Goal: Task Accomplishment & Management: Manage account settings

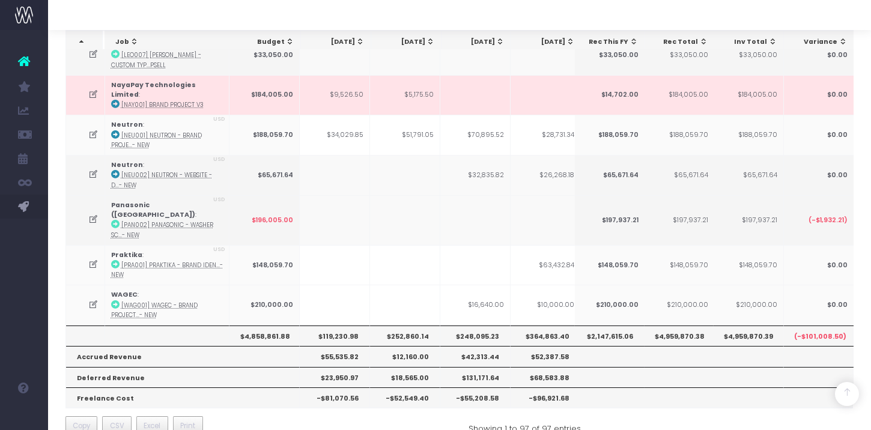
scroll to position [0, 367]
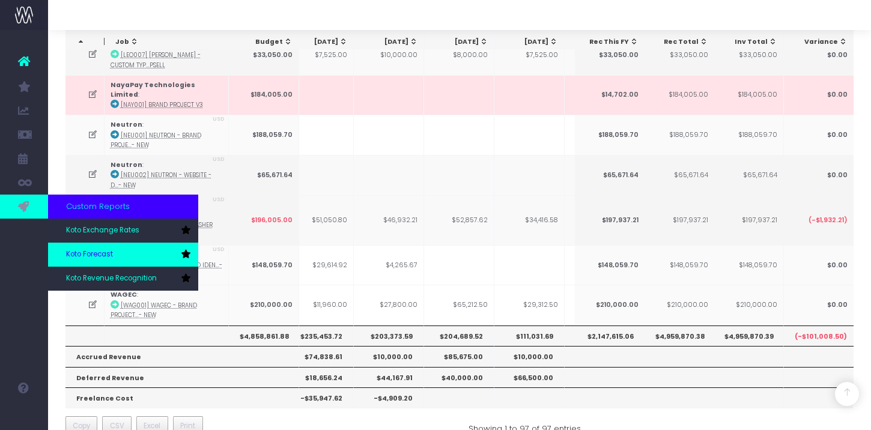
click at [79, 244] on link "Koto Forecast" at bounding box center [123, 255] width 150 height 24
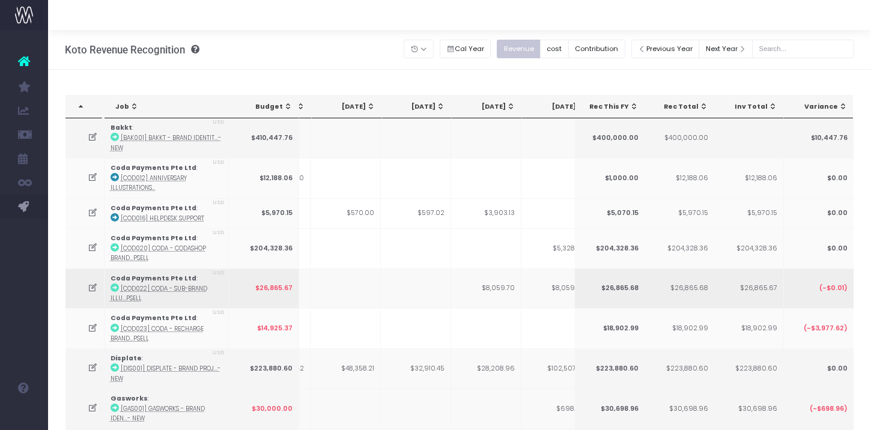
scroll to position [0, 49]
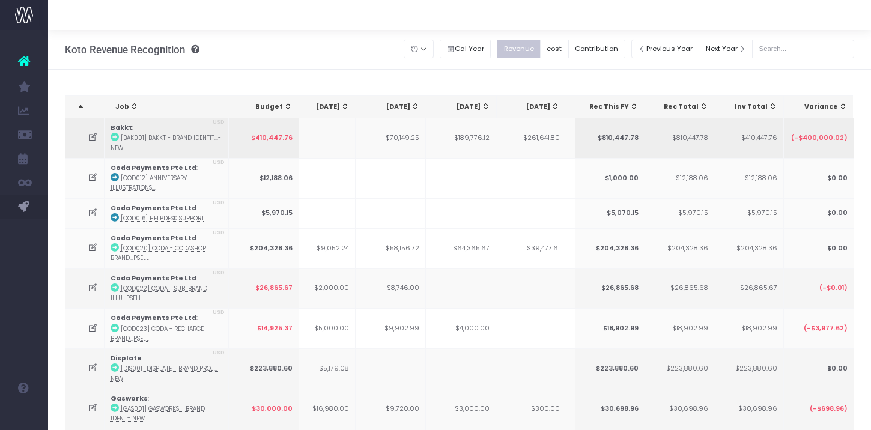
scroll to position [0, 342]
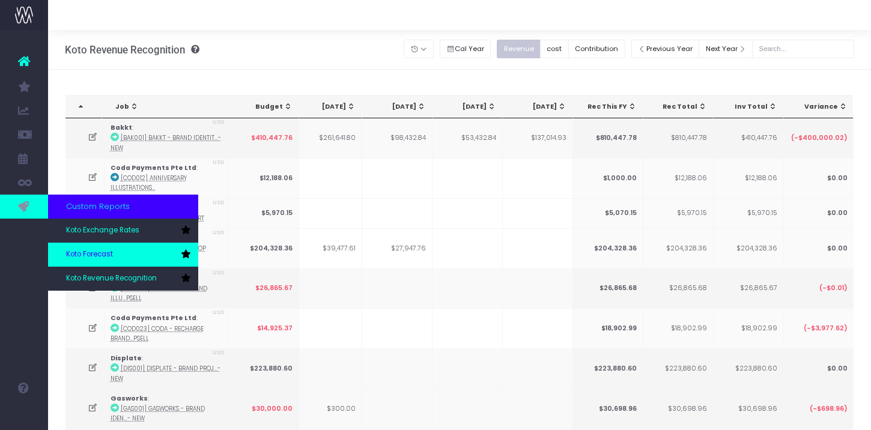
click at [82, 243] on link "Koto Forecast" at bounding box center [123, 255] width 150 height 24
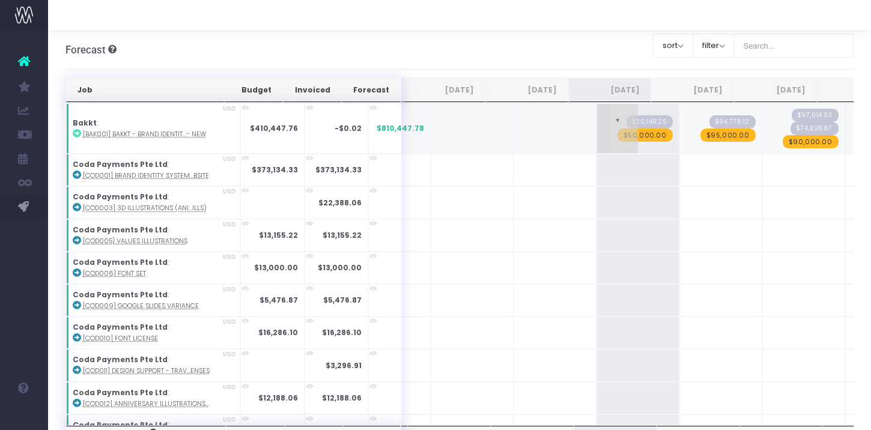
click at [630, 138] on span "$50,000.00" at bounding box center [644, 134] width 55 height 13
click at [705, 136] on span "$95,000.00" at bounding box center [727, 134] width 55 height 13
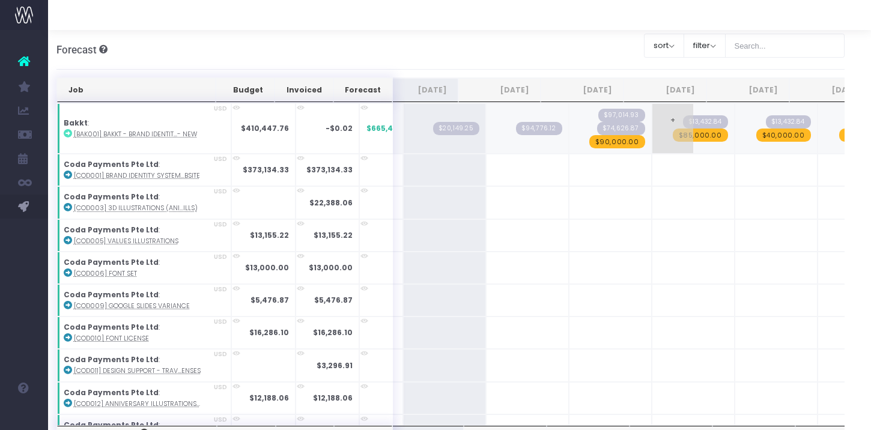
click at [675, 137] on span "$85,000.00" at bounding box center [699, 134] width 55 height 13
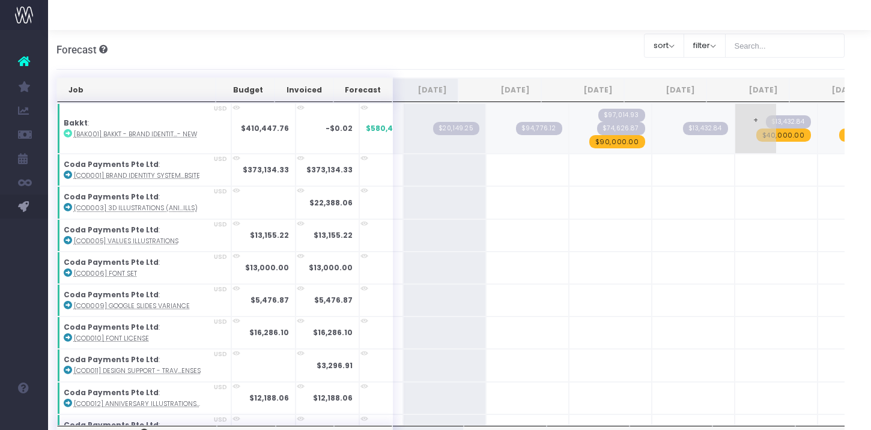
click at [768, 133] on span "$40,000.00" at bounding box center [783, 134] width 55 height 13
click at [599, 143] on span "$90,000.00" at bounding box center [618, 141] width 56 height 13
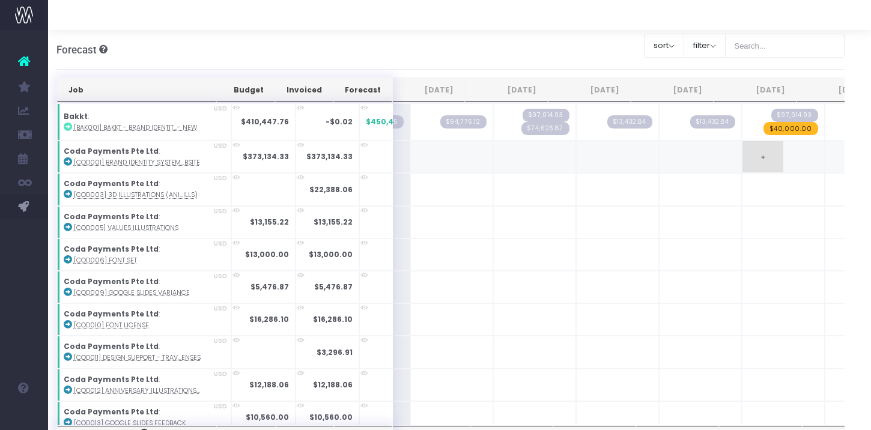
scroll to position [0, 267]
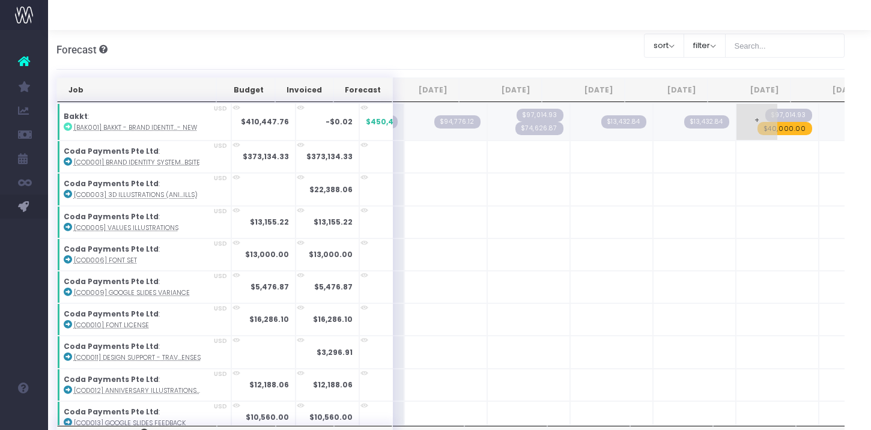
click at [773, 126] on span "$40,000.00" at bounding box center [784, 128] width 55 height 13
click at [630, 67] on div "Forecast Overview of forecasted revenue Clear Filters sort Sort by Job Name Des…" at bounding box center [450, 50] width 788 height 40
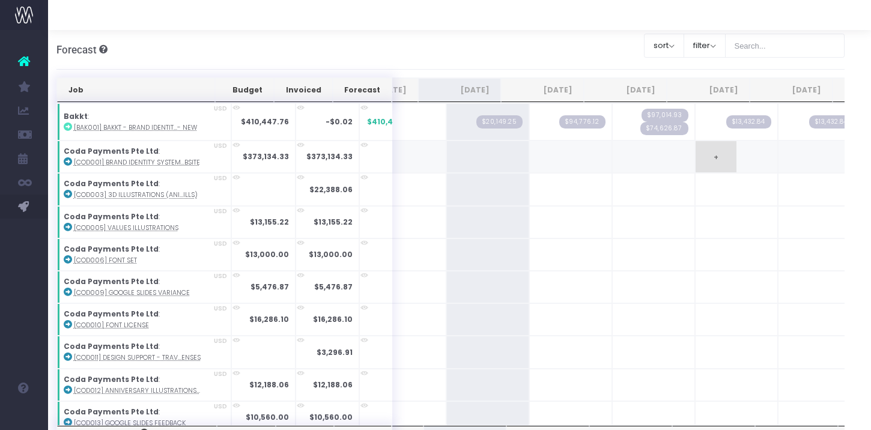
scroll to position [0, 83]
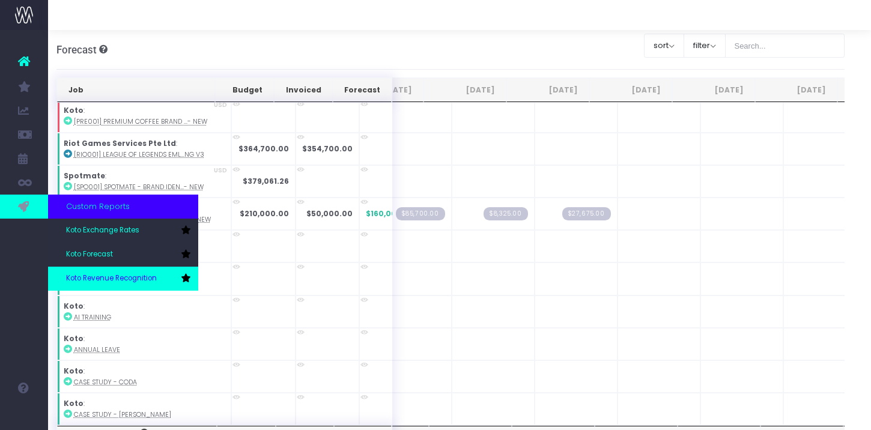
click at [124, 273] on span "Koto Revenue Recognition" at bounding box center [111, 278] width 91 height 11
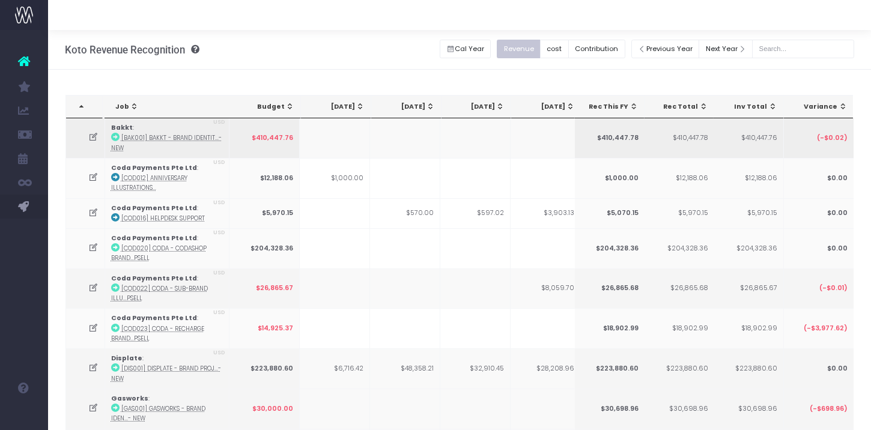
click at [95, 139] on icon at bounding box center [93, 137] width 10 height 10
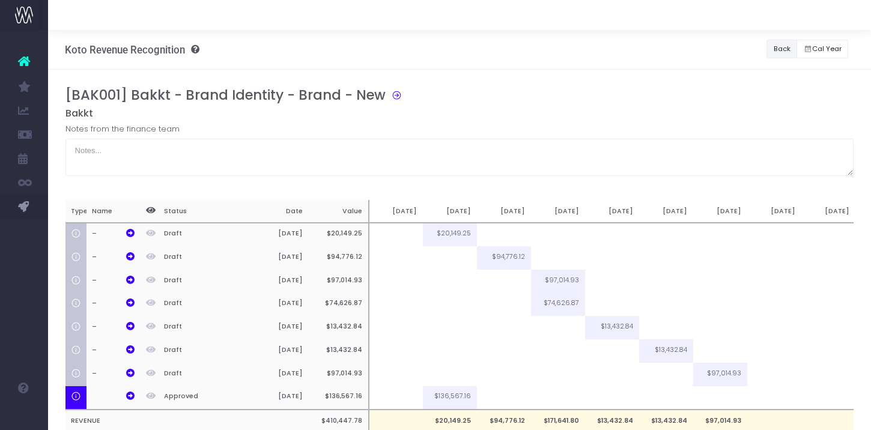
click at [783, 49] on button "Back" at bounding box center [781, 49] width 31 height 19
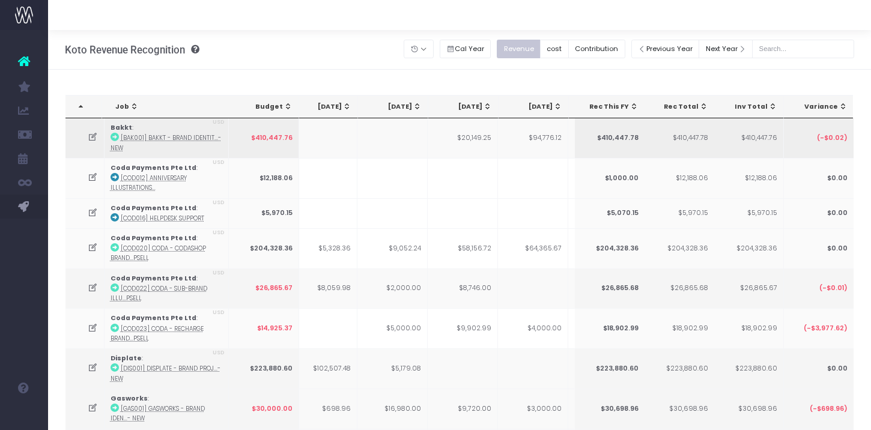
click at [90, 137] on icon at bounding box center [93, 137] width 10 height 10
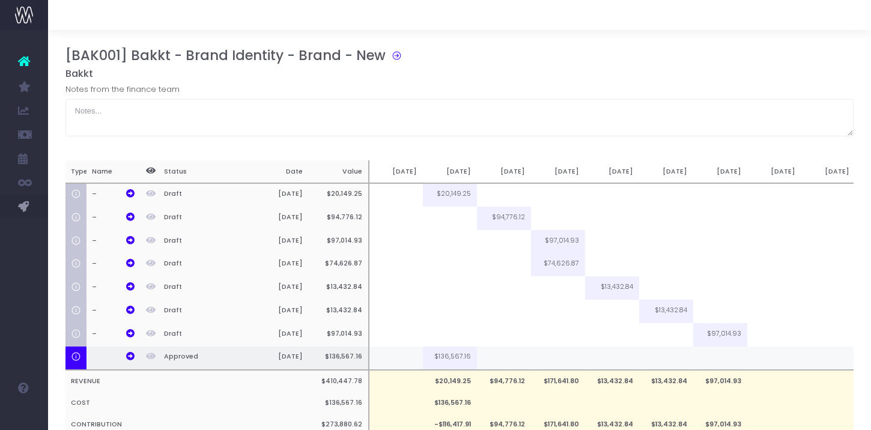
click at [562, 361] on td at bounding box center [558, 358] width 54 height 24
click at [0, 0] on input at bounding box center [0, 0] width 0 height 0
type input "50%"
click at [719, 355] on td at bounding box center [720, 358] width 54 height 24
click at [0, 0] on input at bounding box center [0, 0] width 0 height 0
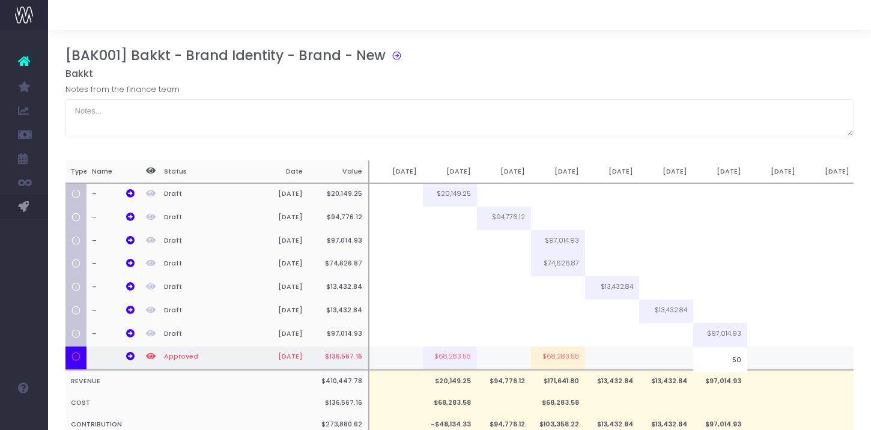
type input "50%"
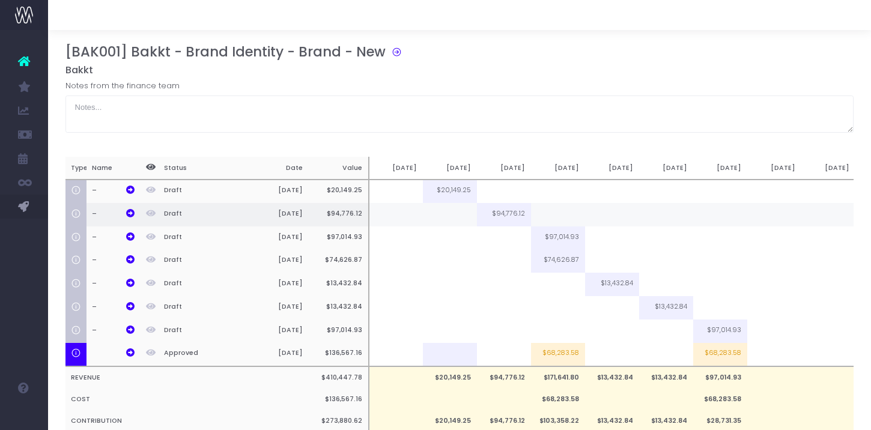
scroll to position [47, 0]
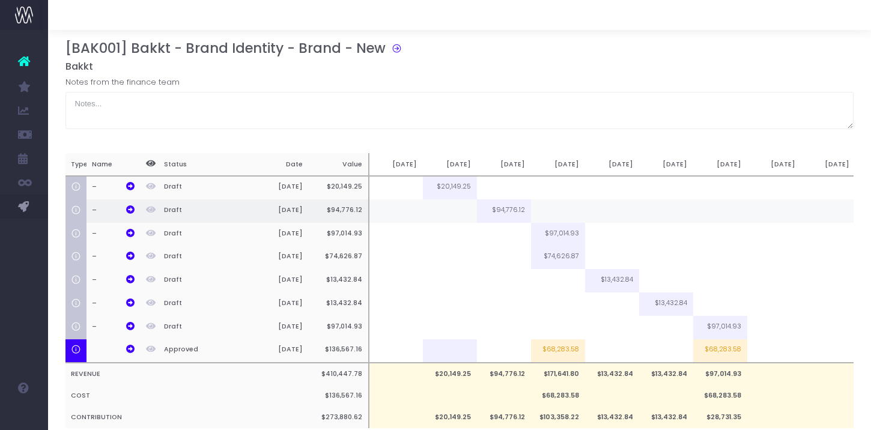
click at [457, 210] on td at bounding box center [450, 210] width 54 height 23
click at [457, 210] on input at bounding box center [450, 210] width 54 height 23
type input "7000"
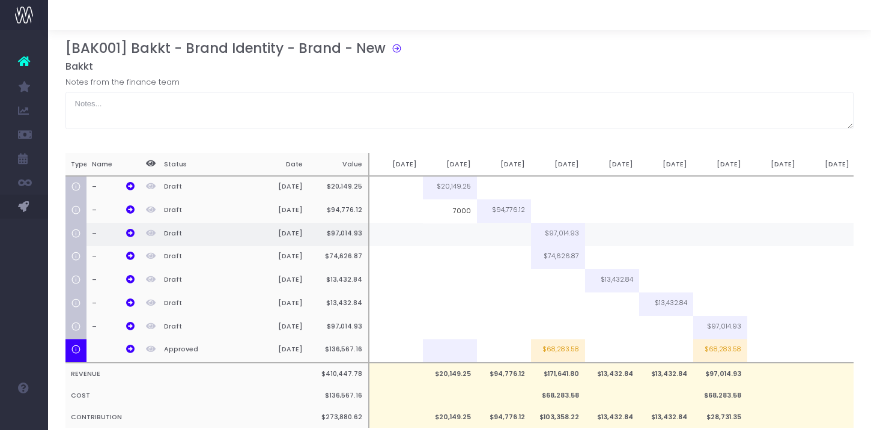
click at [505, 225] on td at bounding box center [504, 234] width 54 height 23
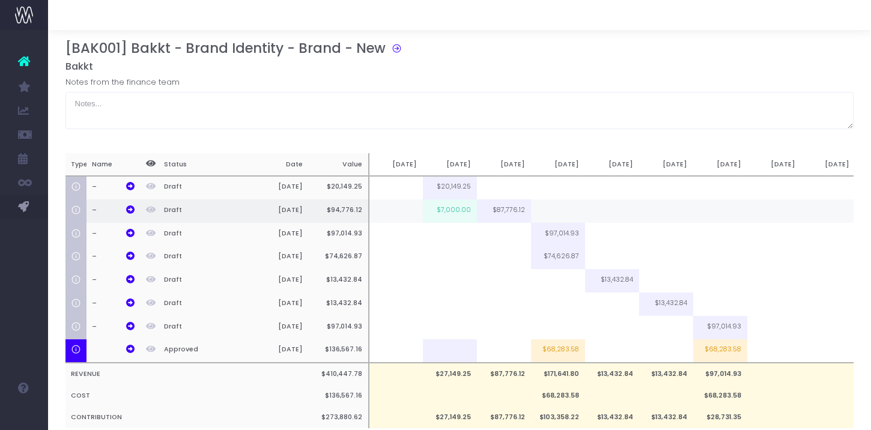
click at [545, 207] on td at bounding box center [558, 210] width 54 height 23
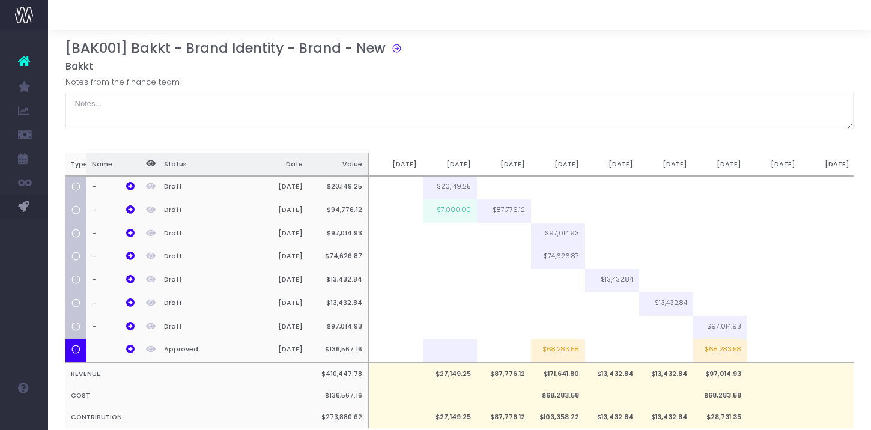
click at [575, 171] on th "[DATE]" at bounding box center [558, 164] width 54 height 23
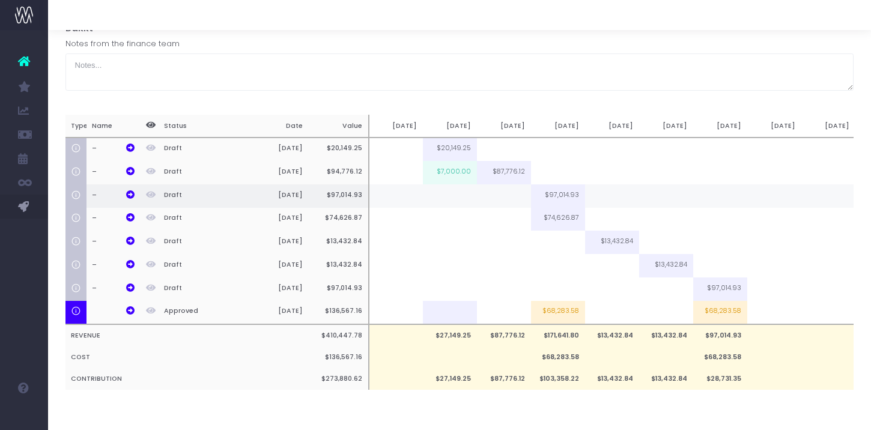
scroll to position [86, 0]
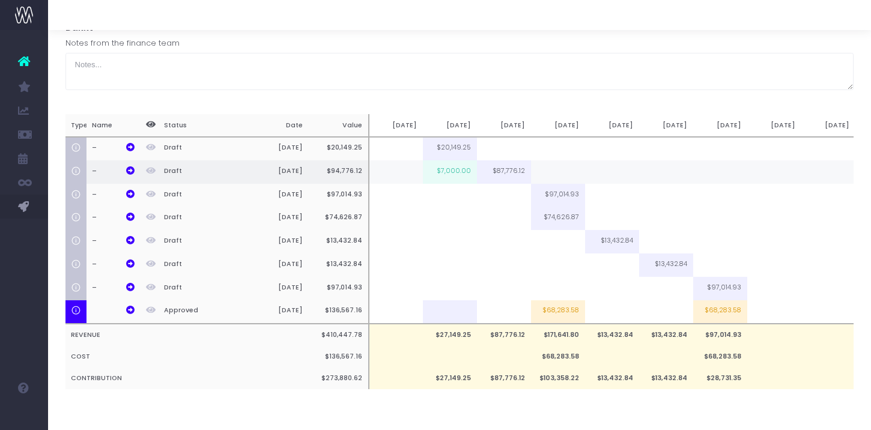
click at [440, 178] on td "$7,000.00" at bounding box center [450, 171] width 54 height 23
click at [0, 0] on input "$7,000.00" at bounding box center [0, 0] width 0 height 0
type input "10000"
click at [509, 197] on td at bounding box center [504, 195] width 54 height 23
click at [509, 197] on input at bounding box center [504, 195] width 54 height 23
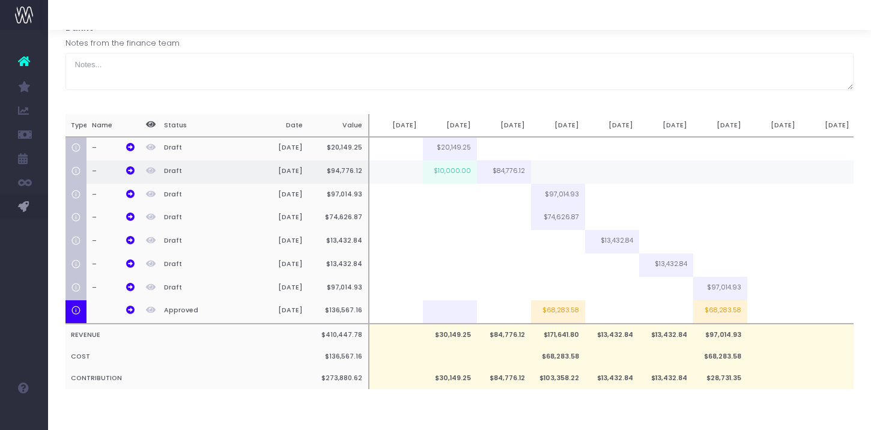
click at [509, 175] on td "$84,776.12" at bounding box center [504, 171] width 54 height 23
click at [559, 173] on td at bounding box center [558, 171] width 54 height 23
click at [513, 198] on td at bounding box center [504, 195] width 54 height 23
click at [0, 0] on input at bounding box center [0, 0] width 0 height 0
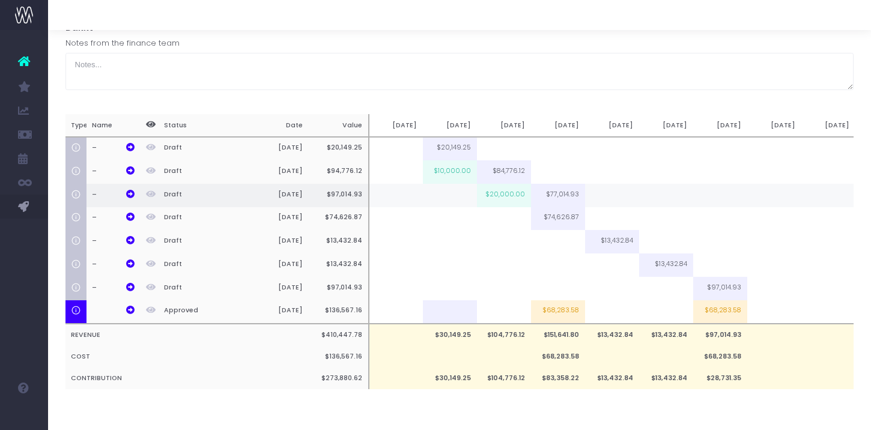
click at [513, 198] on td "$20,000.00" at bounding box center [504, 195] width 54 height 23
click at [513, 198] on input "$20,000.00" at bounding box center [504, 195] width 54 height 23
type input "25000"
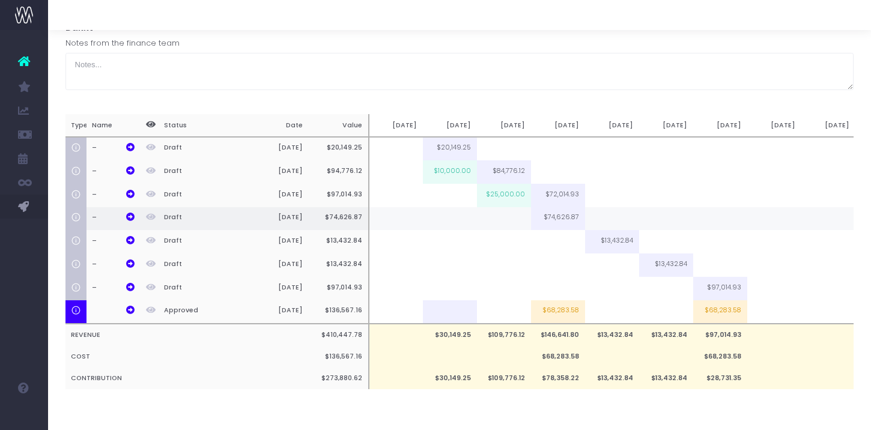
click at [604, 219] on td at bounding box center [612, 218] width 54 height 23
click at [604, 219] on input at bounding box center [612, 219] width 54 height 23
type input "40000"
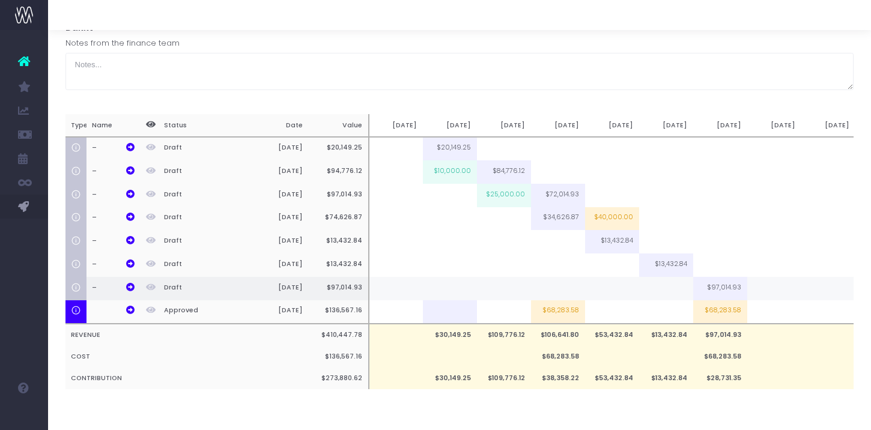
click at [569, 287] on td at bounding box center [558, 288] width 54 height 23
click at [447, 287] on td at bounding box center [450, 288] width 54 height 23
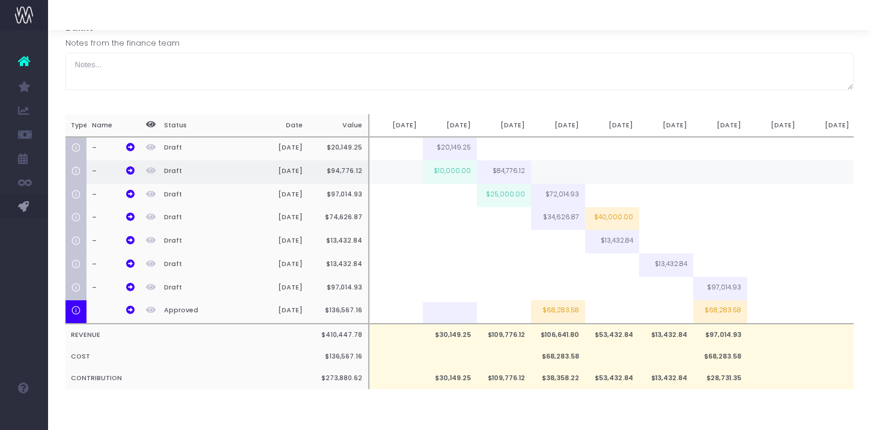
click at [436, 172] on td "$10,000.00" at bounding box center [450, 171] width 54 height 23
click at [436, 172] on input "$10,000.00" at bounding box center [450, 171] width 54 height 23
click at [486, 192] on td "$25,000.00" at bounding box center [504, 195] width 54 height 23
click at [0, 0] on input "$25,000.00" at bounding box center [0, 0] width 0 height 0
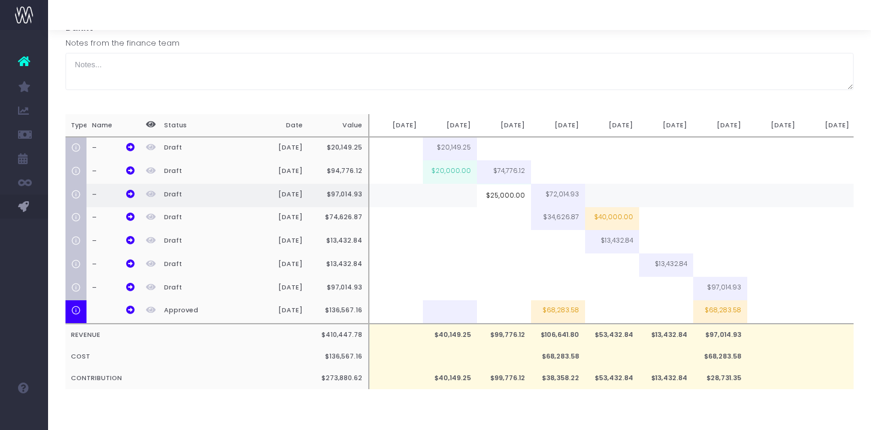
type input "4"
type input "35000"
click at [546, 203] on td "$62,014.93" at bounding box center [558, 195] width 54 height 23
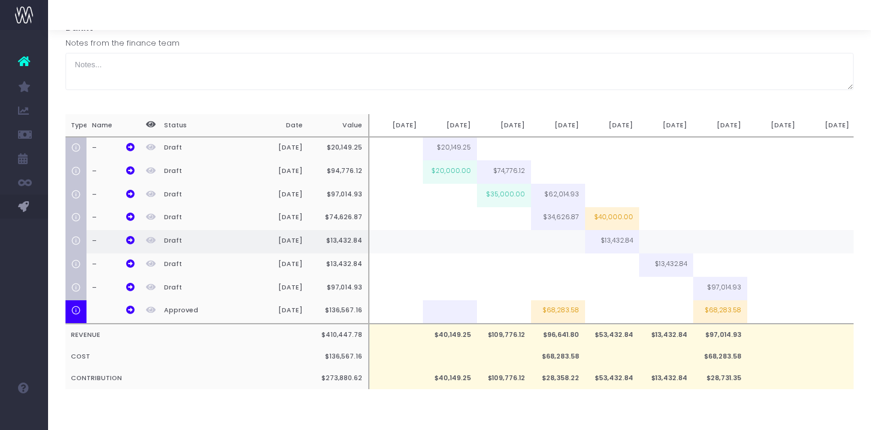
click at [549, 237] on td at bounding box center [558, 241] width 54 height 23
click at [548, 285] on td at bounding box center [558, 288] width 54 height 23
click at [548, 255] on input at bounding box center [558, 242] width 54 height 23
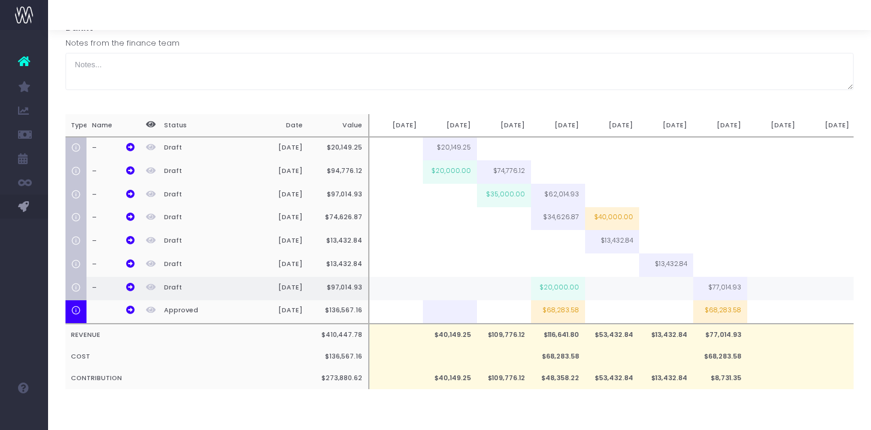
click at [557, 287] on td "$20,000.00" at bounding box center [558, 288] width 54 height 23
click at [557, 287] on input "$20,000.00" at bounding box center [558, 290] width 54 height 23
type input "4"
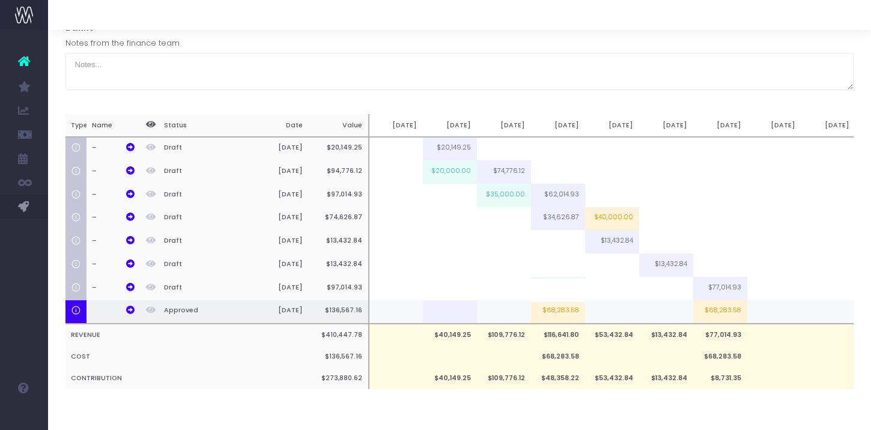
click at [515, 303] on td at bounding box center [504, 312] width 54 height 24
click at [504, 284] on td at bounding box center [504, 288] width 54 height 23
click at [0, 0] on input at bounding box center [0, 0] width 0 height 0
type input "30000"
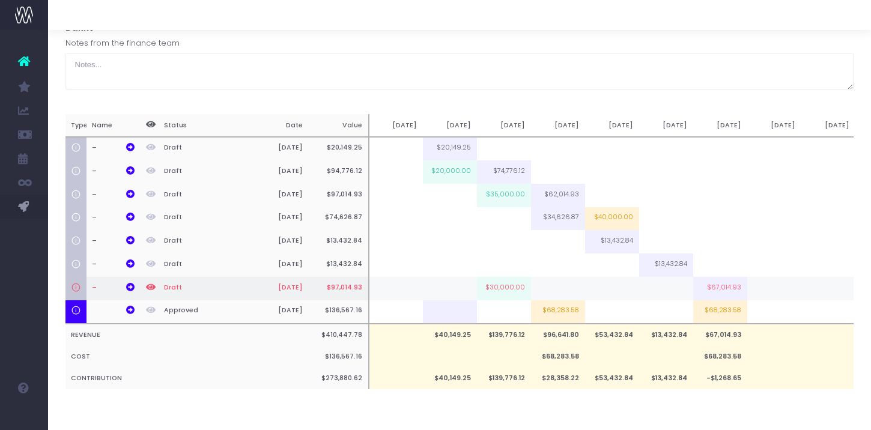
click at [535, 285] on td at bounding box center [558, 288] width 54 height 23
click at [535, 285] on input at bounding box center [558, 290] width 54 height 23
type input "30000"
click at [720, 288] on td "$37,014.93" at bounding box center [720, 288] width 54 height 23
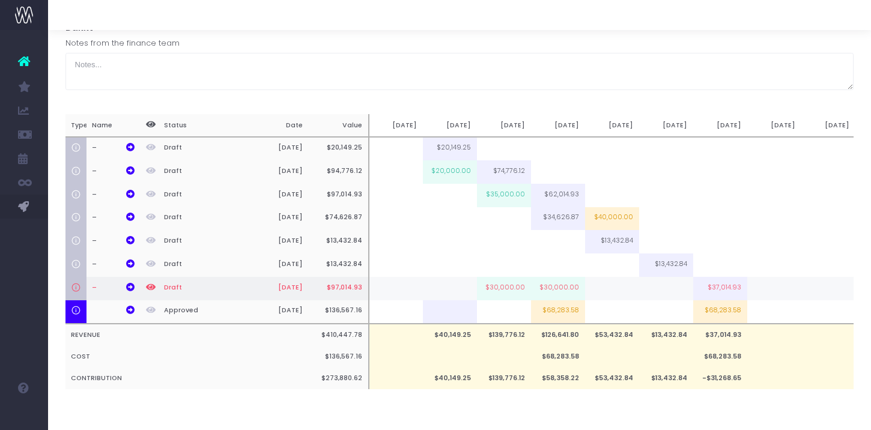
click at [599, 297] on td at bounding box center [612, 288] width 54 height 23
click at [585, 297] on input at bounding box center [612, 290] width 54 height 23
click at [555, 285] on td "$30,000.00" at bounding box center [558, 288] width 54 height 23
type input "$30,000.00"
click at [511, 298] on td "$30,000.00" at bounding box center [504, 288] width 54 height 23
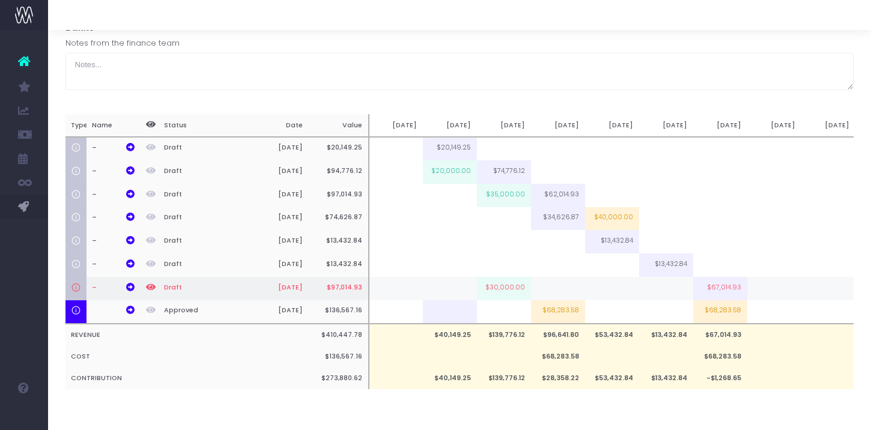
type input "$30,000.00"
click at [546, 299] on td at bounding box center [558, 288] width 54 height 23
click at [500, 291] on td at bounding box center [504, 288] width 54 height 23
click at [504, 287] on td "$29,104.48" at bounding box center [504, 288] width 54 height 23
type input "$29,104.48"
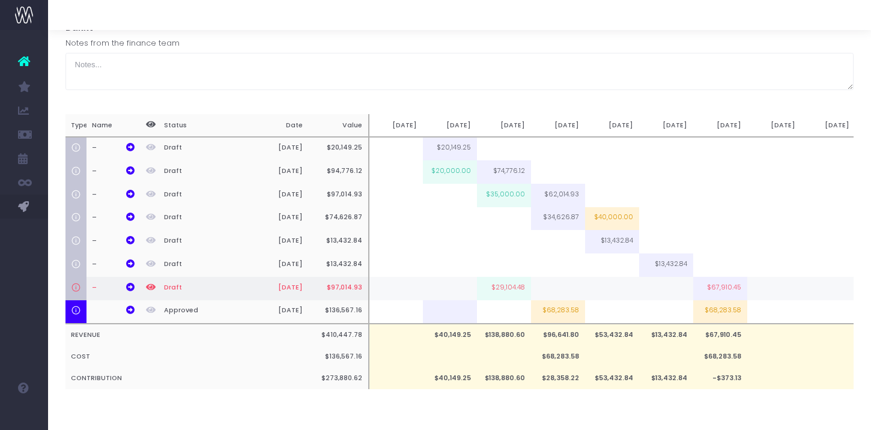
click at [0, 0] on input "$29,104.48" at bounding box center [0, 0] width 0 height 0
click at [546, 289] on td at bounding box center [558, 288] width 54 height 23
click at [546, 289] on td "$30,000.00" at bounding box center [558, 288] width 54 height 23
type input "$30,000.00"
click at [0, 0] on input "$30,000.00" at bounding box center [0, 0] width 0 height 0
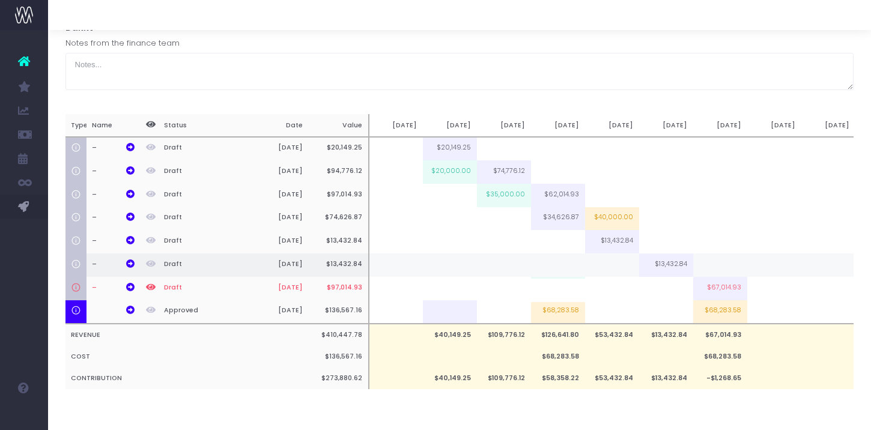
click at [502, 268] on td at bounding box center [504, 264] width 54 height 23
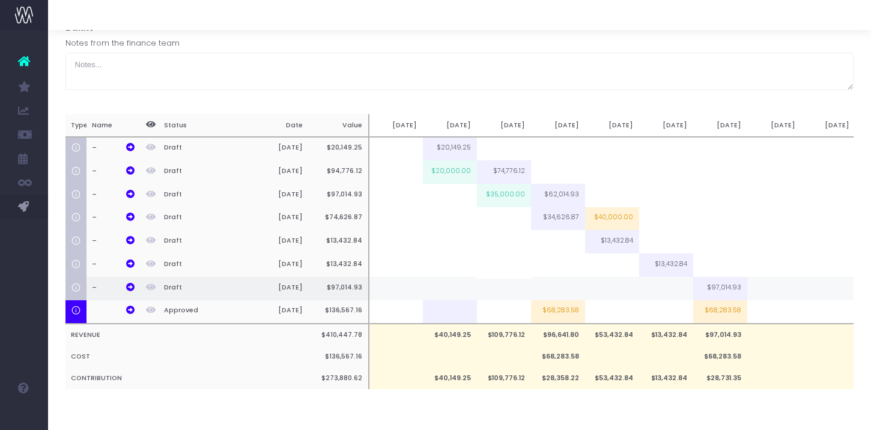
click at [639, 290] on td at bounding box center [666, 288] width 54 height 23
click at [639, 290] on td "$30,000.00" at bounding box center [666, 288] width 54 height 23
type input "$30,000.00"
click at [639, 290] on input "$30,000.00" at bounding box center [666, 290] width 54 height 23
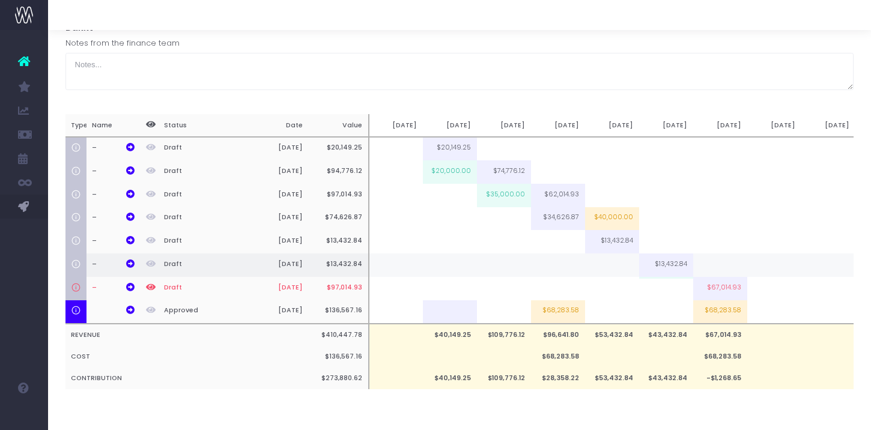
click at [587, 265] on td at bounding box center [612, 264] width 54 height 23
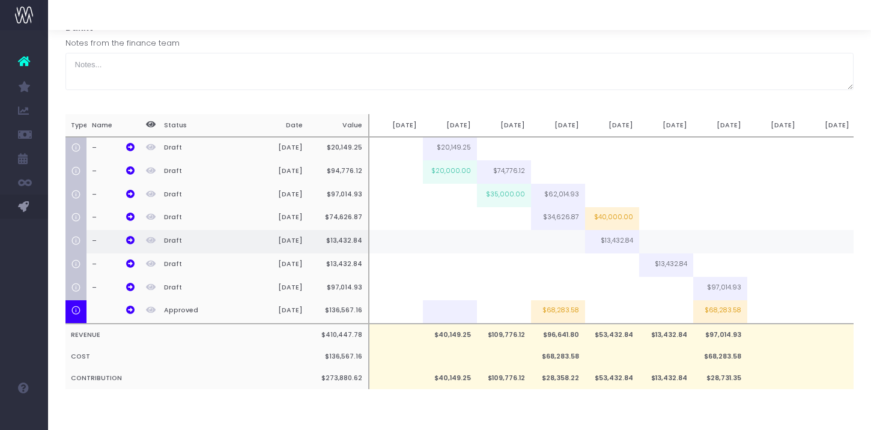
click at [678, 230] on td at bounding box center [666, 241] width 54 height 23
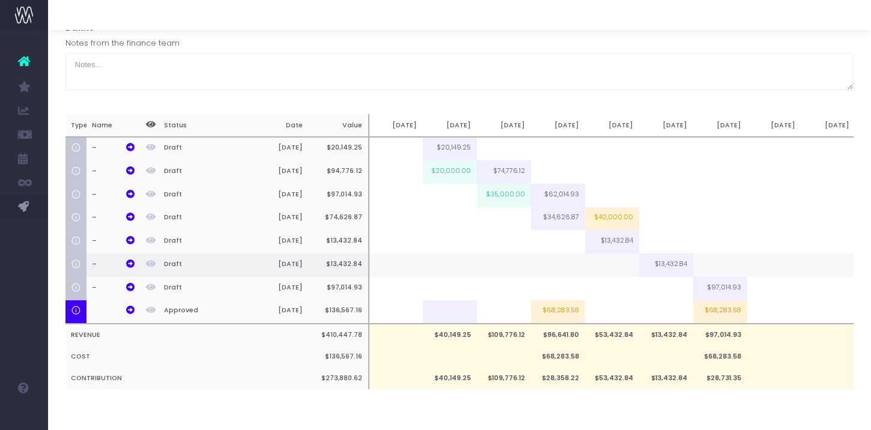
click at [614, 265] on td at bounding box center [612, 264] width 54 height 23
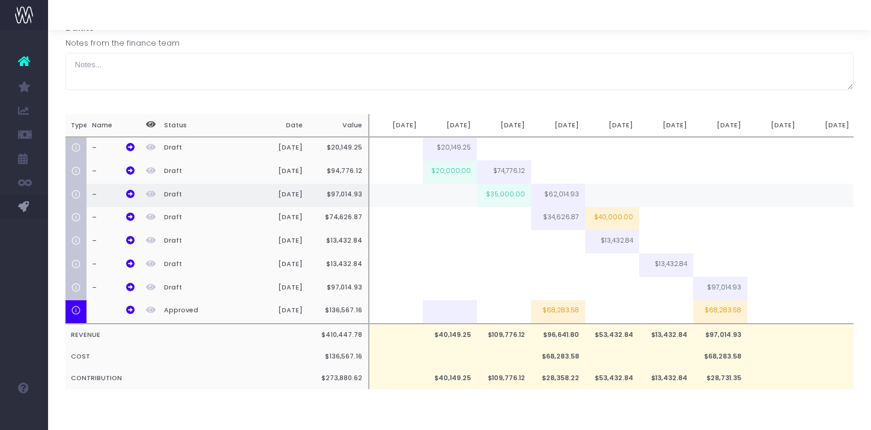
click at [684, 195] on td at bounding box center [666, 195] width 54 height 23
click at [515, 196] on td "$35,000.00" at bounding box center [504, 195] width 54 height 23
click at [0, 0] on input "$35,000.00" at bounding box center [0, 0] width 0 height 0
type input "25000"
click at [494, 165] on td "$74,776.12" at bounding box center [504, 171] width 54 height 23
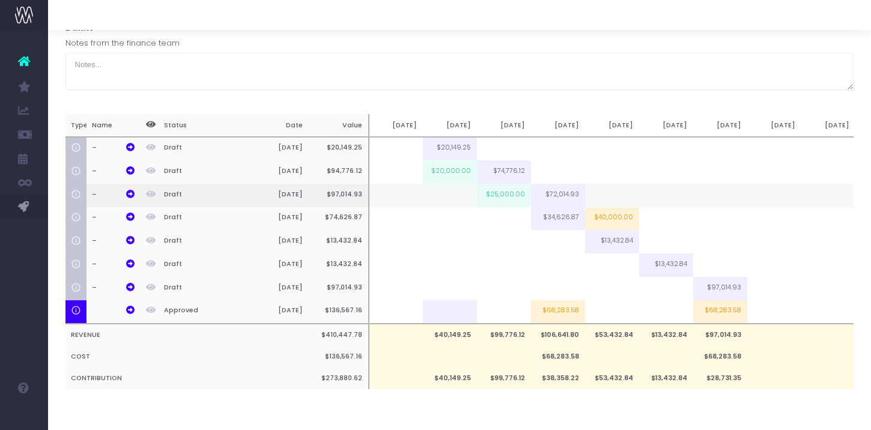
click at [620, 190] on td at bounding box center [612, 195] width 54 height 23
click at [447, 166] on td "$20,000.00" at bounding box center [450, 171] width 54 height 23
click at [585, 184] on input "$20,000.00" at bounding box center [612, 195] width 54 height 23
click at [493, 198] on td "$25,000.00" at bounding box center [504, 195] width 54 height 23
type input "$25,000.00"
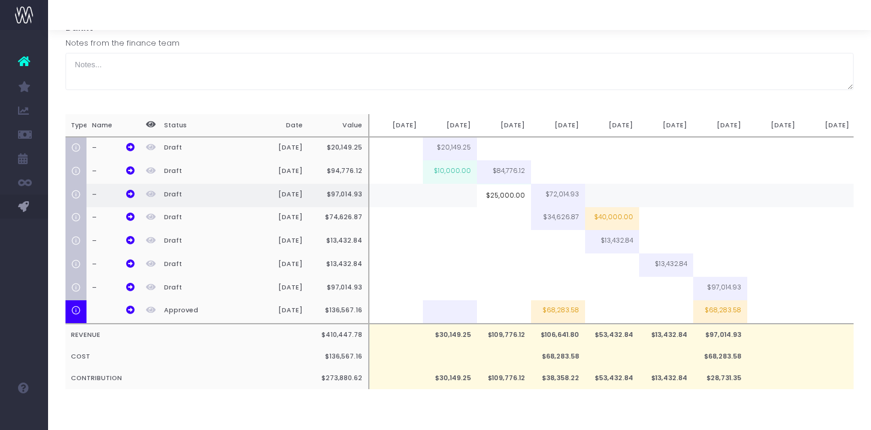
click at [493, 198] on input "$25,000.00" at bounding box center [504, 195] width 54 height 23
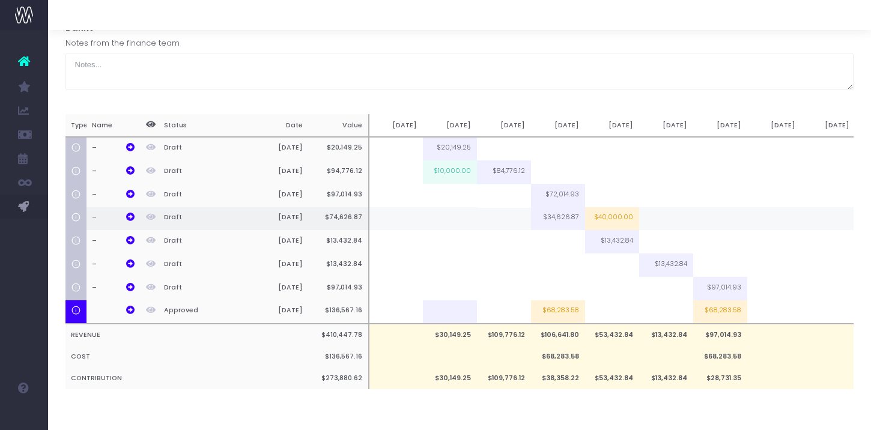
click at [492, 228] on td at bounding box center [504, 218] width 54 height 23
click at [462, 228] on td at bounding box center [450, 218] width 54 height 23
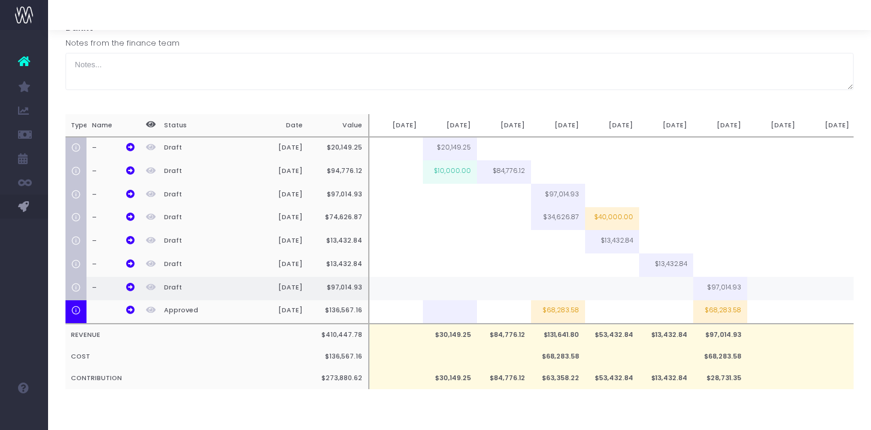
click at [617, 291] on td at bounding box center [612, 288] width 54 height 23
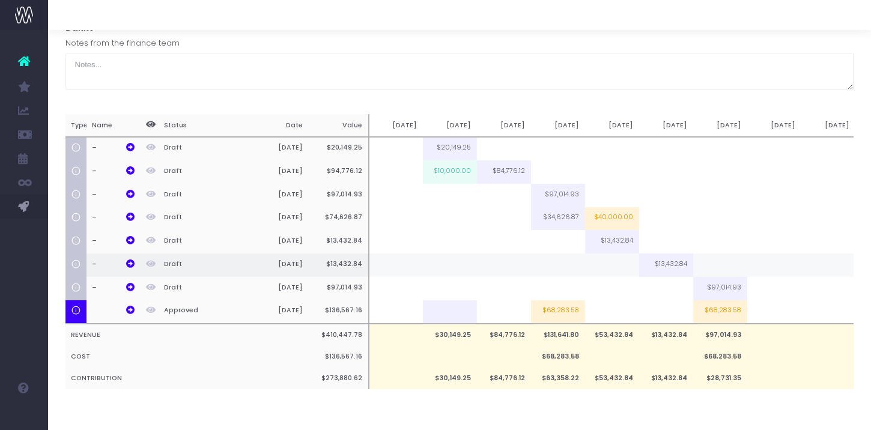
click at [602, 270] on td at bounding box center [612, 264] width 54 height 23
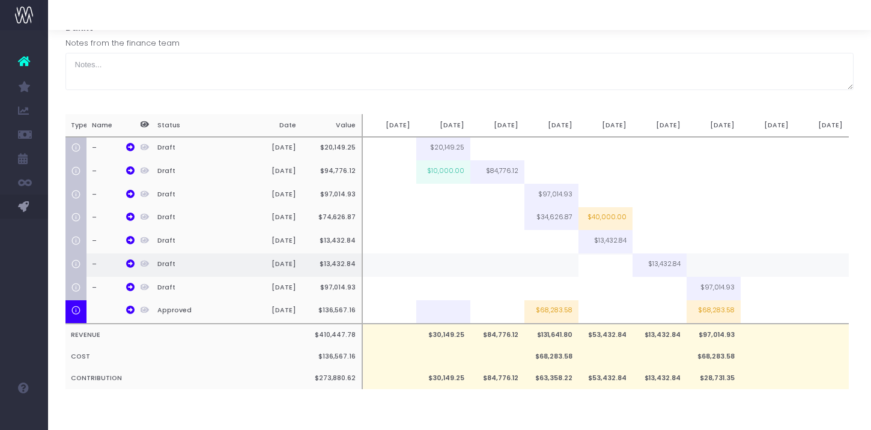
scroll to position [0, 9]
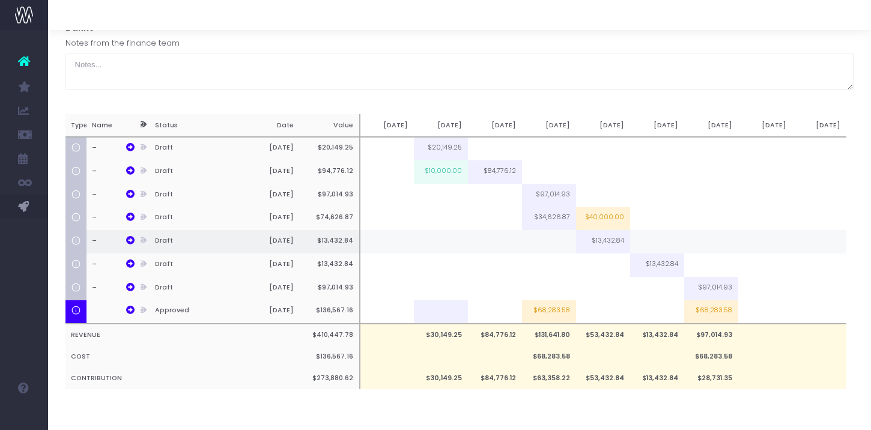
click at [554, 241] on td at bounding box center [549, 241] width 54 height 23
type input "q"
click at [553, 241] on td "$10,000.00" at bounding box center [549, 241] width 54 height 23
click at [0, 0] on input "$10,000.00" at bounding box center [0, 0] width 0 height 0
click at [553, 241] on td "$120,000.00" at bounding box center [549, 241] width 54 height 23
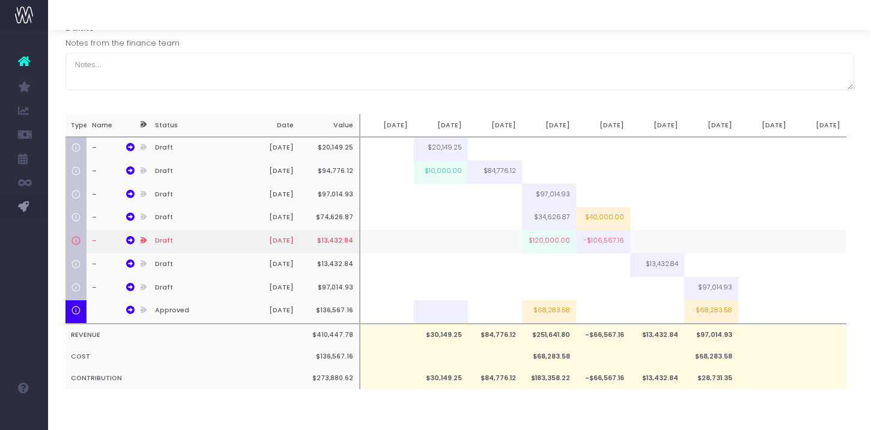
click at [0, 0] on input "$120,000.00" at bounding box center [0, 0] width 0 height 0
type input "12000"
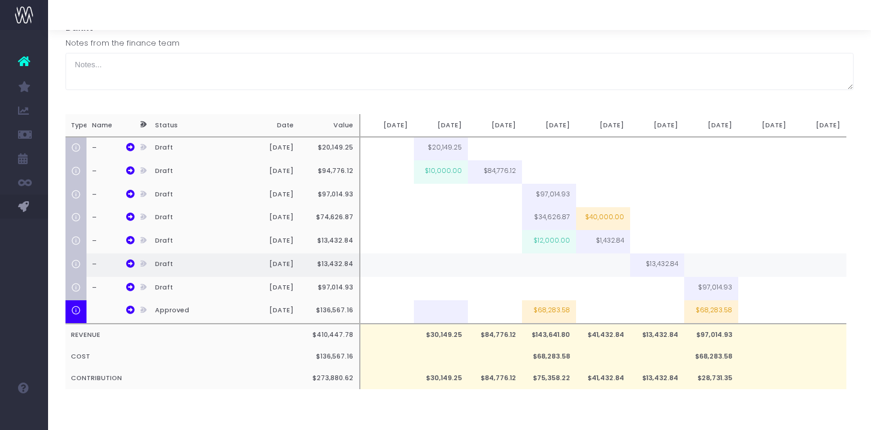
click at [608, 268] on td at bounding box center [603, 264] width 54 height 23
type input "8000"
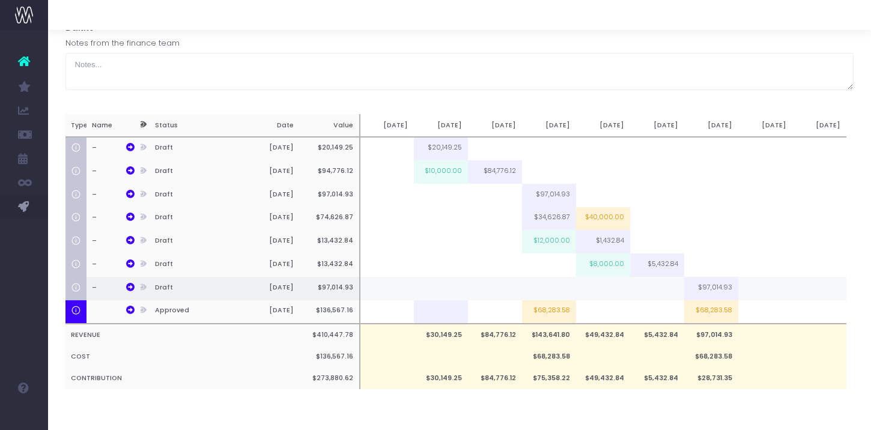
click at [657, 292] on td at bounding box center [657, 288] width 54 height 23
type input "18000"
click at [689, 407] on div "[BAK001] Bakkt - Brand Identity - Brand - New Bakkt Notes from the finance team…" at bounding box center [459, 207] width 788 height 412
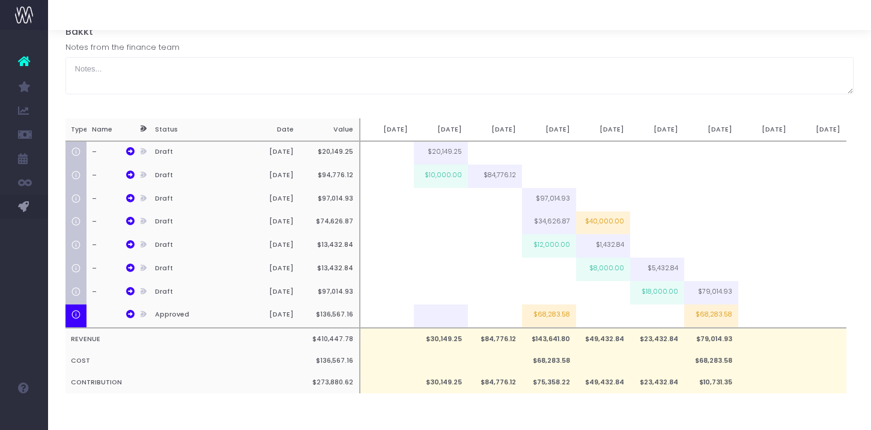
scroll to position [0, 0]
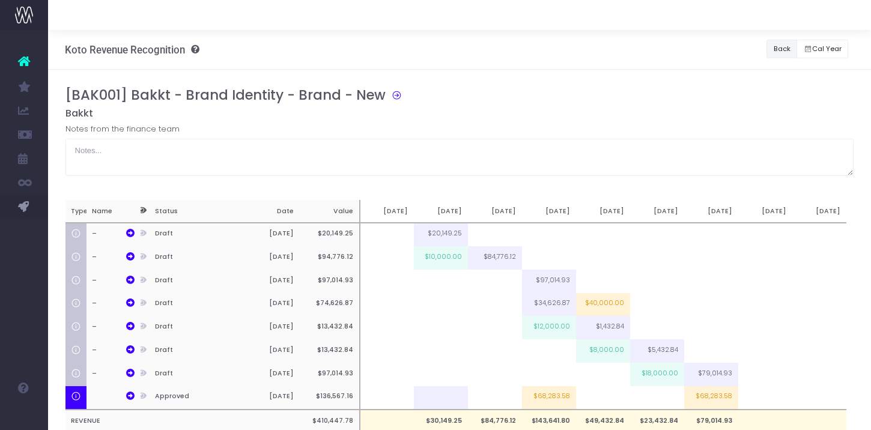
click at [777, 47] on button "Back" at bounding box center [781, 49] width 31 height 19
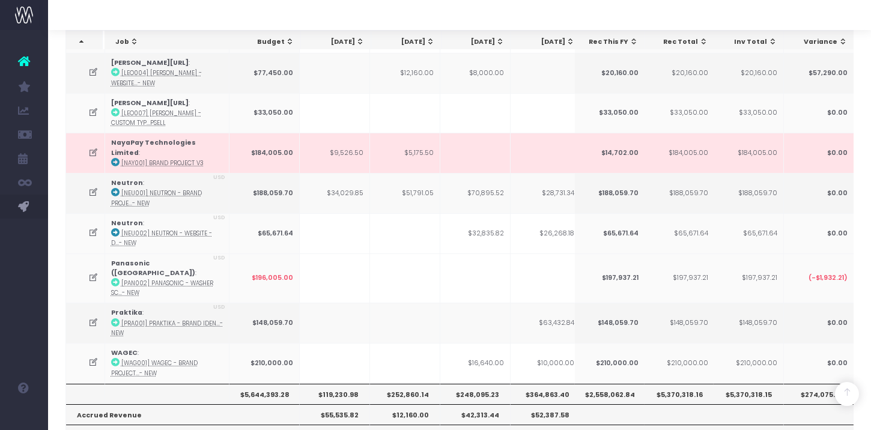
scroll to position [633, 0]
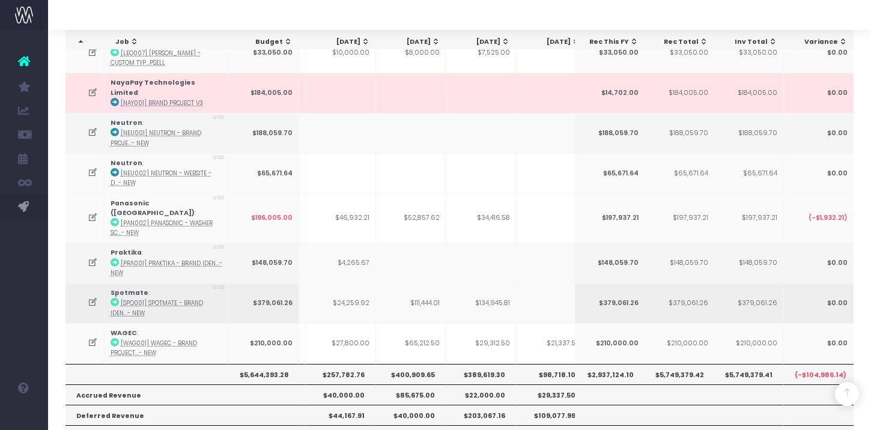
click at [88, 297] on icon at bounding box center [93, 302] width 10 height 10
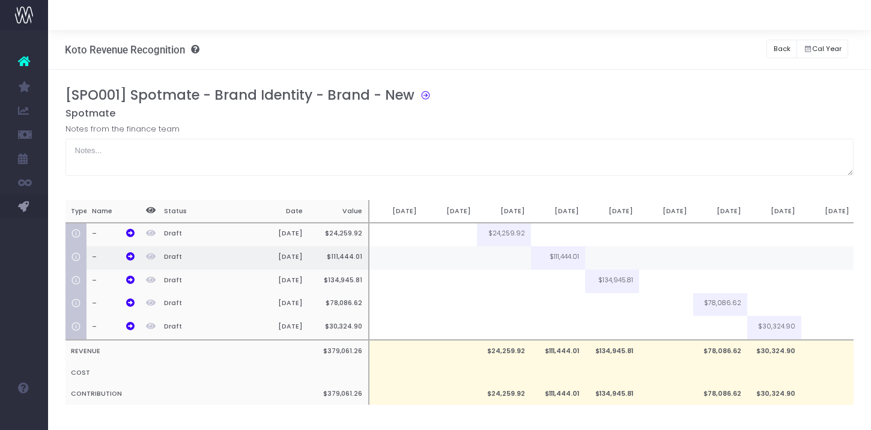
click at [496, 258] on td at bounding box center [504, 257] width 54 height 23
type input "10000"
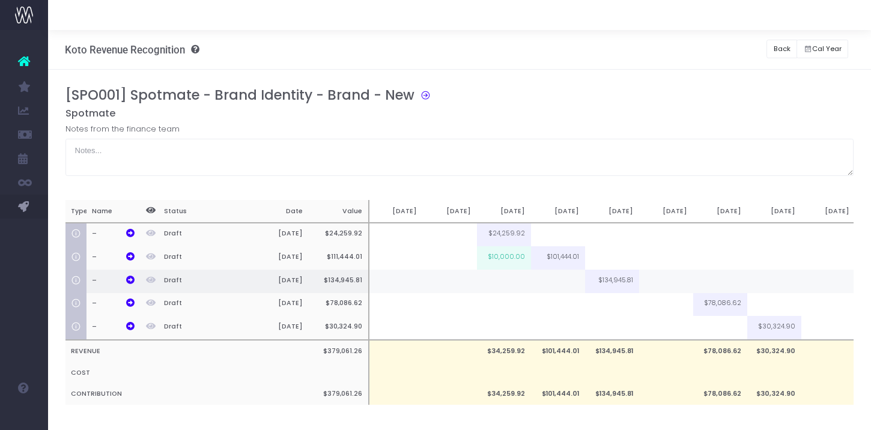
click at [665, 279] on td at bounding box center [666, 281] width 54 height 23
click at [663, 277] on td "$60,000.00" at bounding box center [666, 281] width 54 height 23
click at [663, 277] on input "$60,000.00" at bounding box center [666, 281] width 54 height 23
type input "50000"
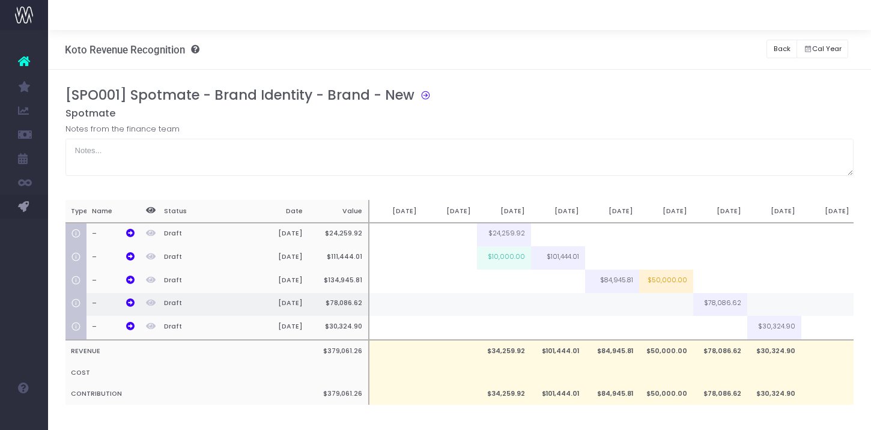
click at [680, 304] on td at bounding box center [666, 304] width 54 height 23
type input "0"
type input "10000"
click at [771, 311] on td at bounding box center [774, 304] width 54 height 23
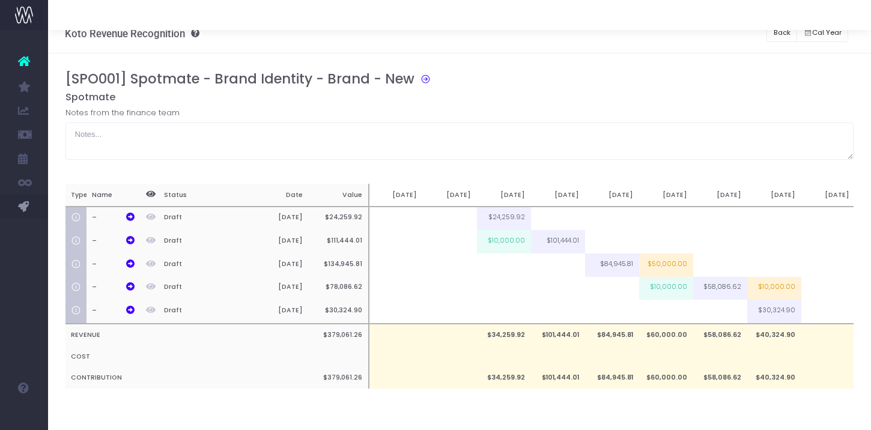
click at [591, 107] on div "Notes from the finance team" at bounding box center [459, 133] width 788 height 53
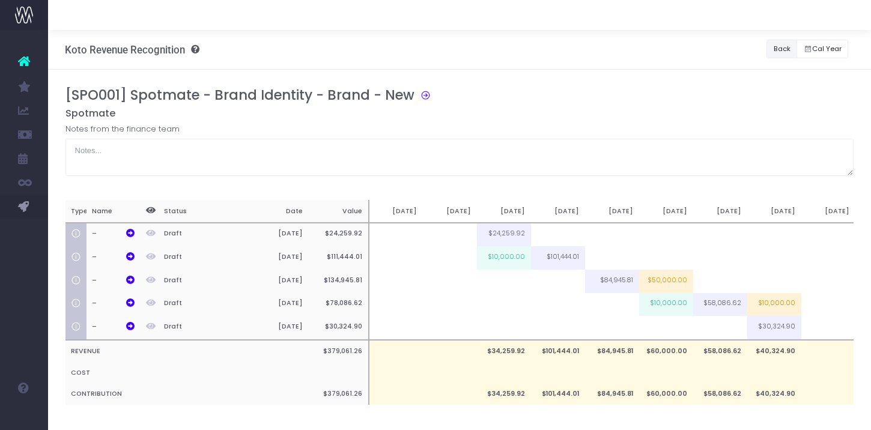
click at [781, 49] on button "Back" at bounding box center [781, 49] width 31 height 19
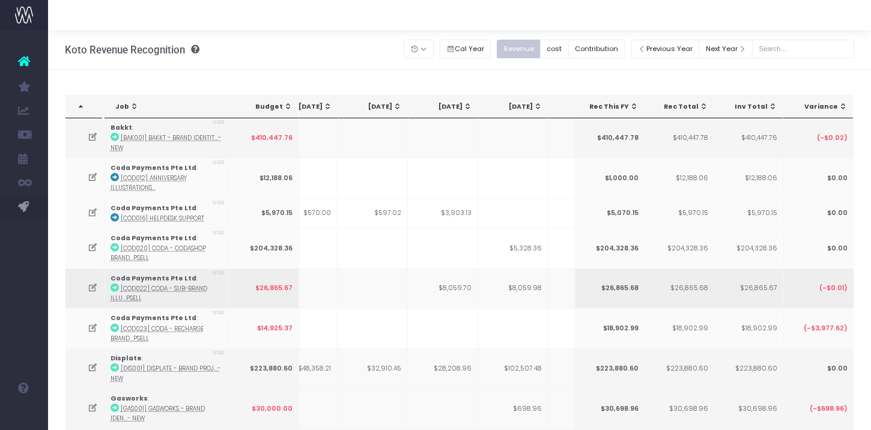
scroll to position [0, 115]
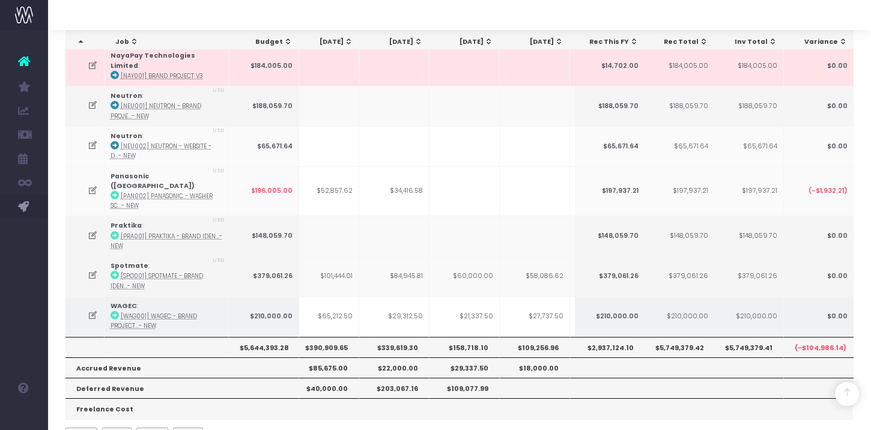
click at [90, 310] on icon at bounding box center [93, 315] width 10 height 10
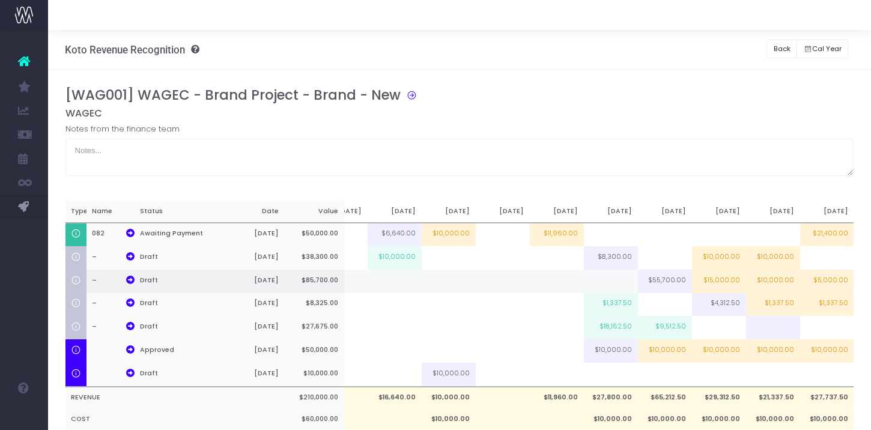
click at [710, 287] on td "$15,000.00" at bounding box center [719, 281] width 54 height 23
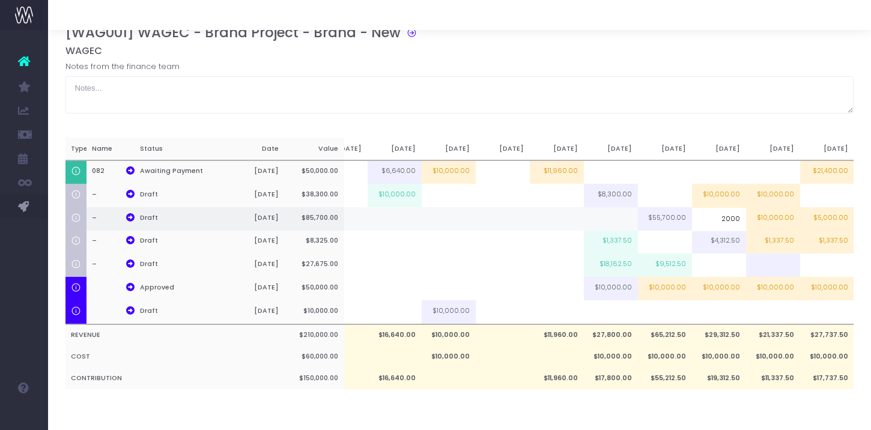
type input "20000"
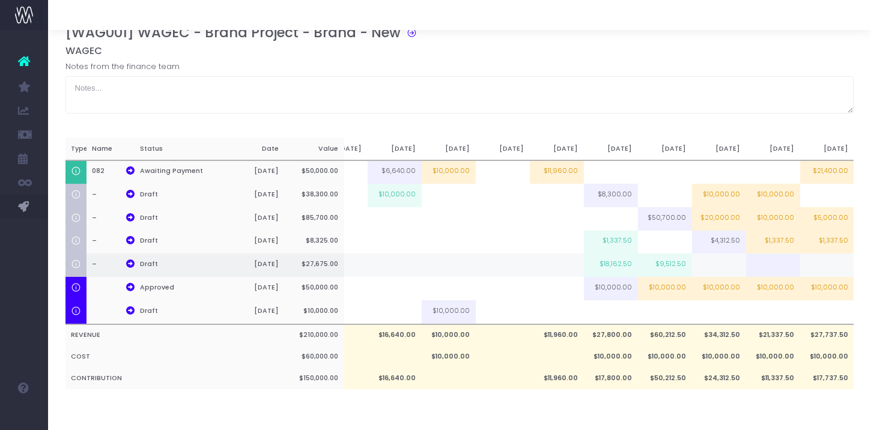
click at [717, 268] on td at bounding box center [719, 264] width 54 height 23
click at [739, 364] on td "$10,000.00" at bounding box center [719, 357] width 54 height 22
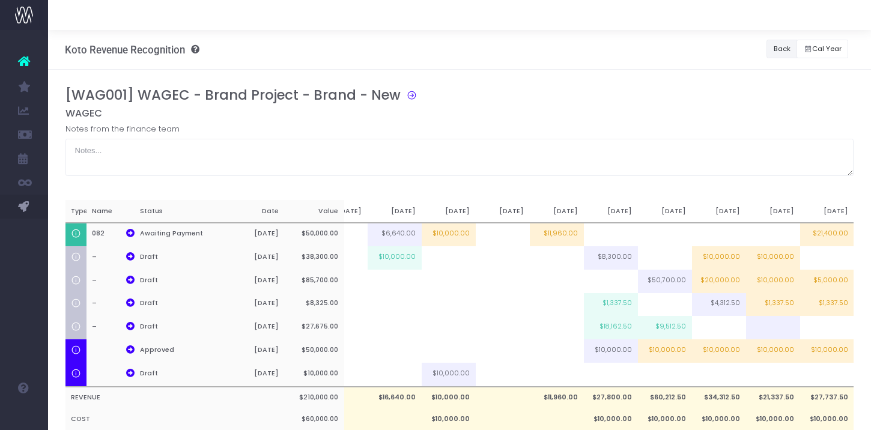
click at [774, 51] on button "Back" at bounding box center [781, 49] width 31 height 19
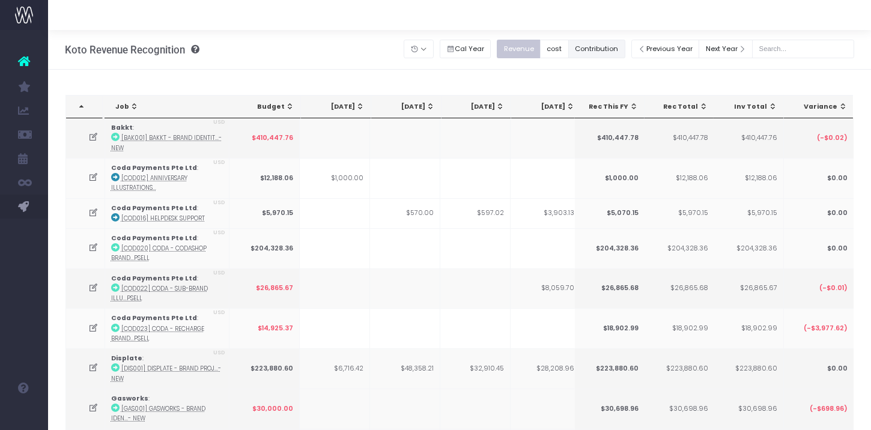
click at [597, 53] on button "Contribution" at bounding box center [596, 49] width 57 height 19
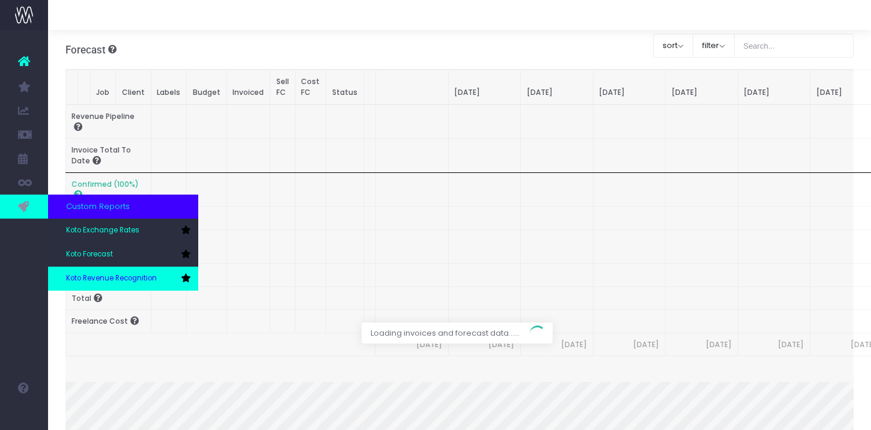
click at [61, 268] on link "Koto Revenue Recognition" at bounding box center [123, 279] width 150 height 24
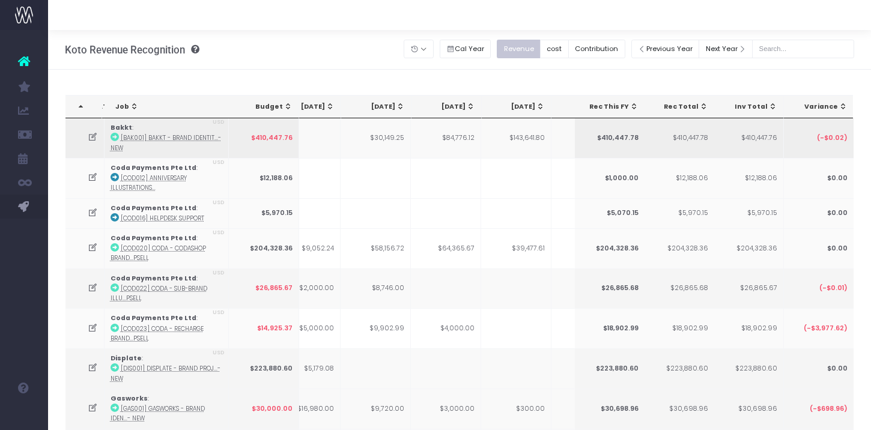
click at [88, 134] on icon at bounding box center [93, 137] width 10 height 10
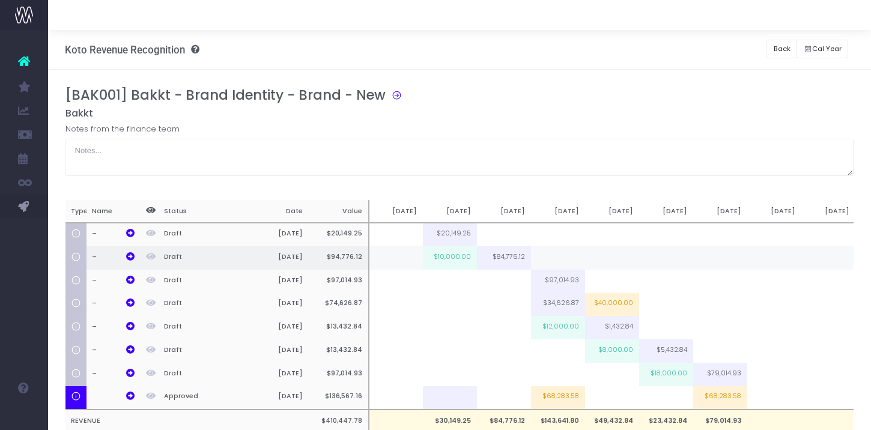
click at [442, 258] on td "$10,000.00" at bounding box center [450, 257] width 54 height 23
click at [442, 258] on input "$10,000.00" at bounding box center [450, 257] width 54 height 23
click at [500, 106] on div "[BAK001] Bakkt - Brand Identity - Brand - New" at bounding box center [463, 97] width 797 height 20
click at [773, 43] on button "Back" at bounding box center [781, 49] width 31 height 19
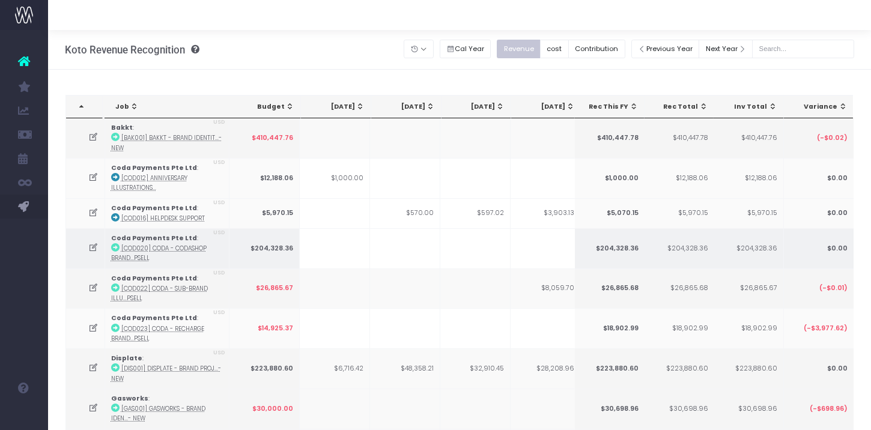
scroll to position [0, 147]
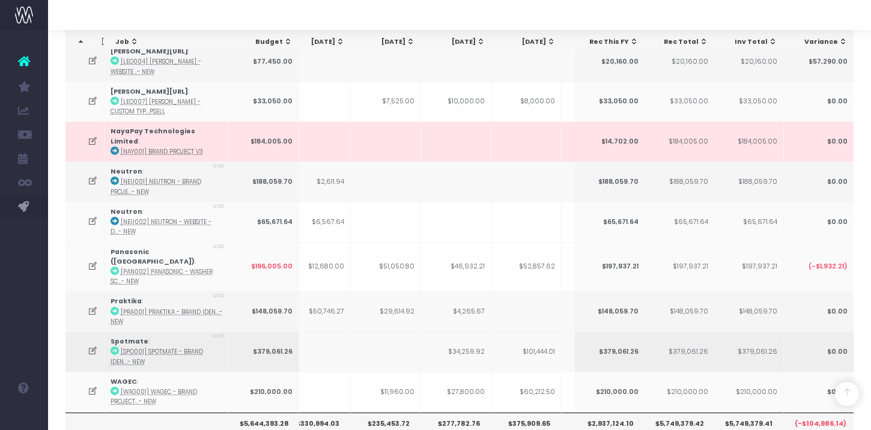
click at [92, 346] on icon at bounding box center [93, 351] width 10 height 10
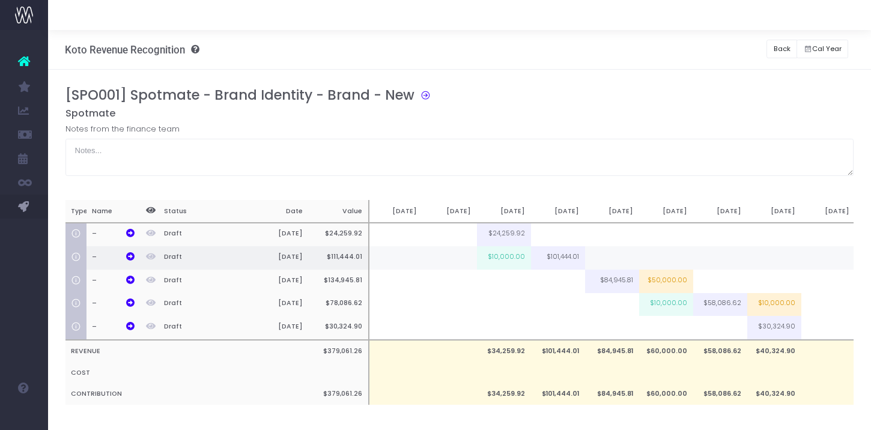
click at [504, 256] on td "$10,000.00" at bounding box center [504, 257] width 54 height 23
click at [504, 256] on input "$10,000.00" at bounding box center [504, 257] width 54 height 23
click at [776, 49] on button "Back" at bounding box center [781, 49] width 31 height 19
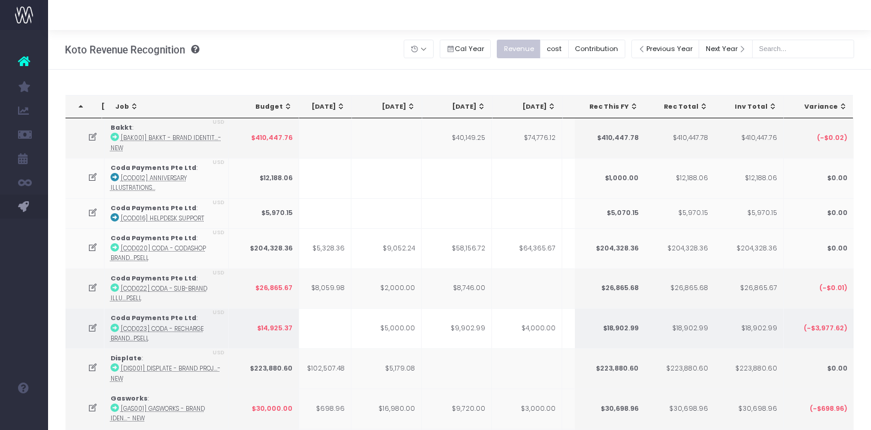
click at [91, 328] on icon at bounding box center [93, 328] width 10 height 10
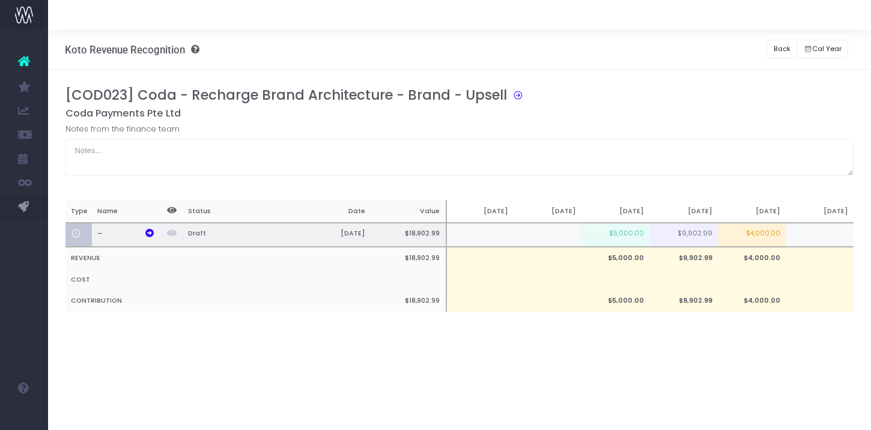
click at [682, 232] on td "$9,902.99" at bounding box center [684, 235] width 68 height 25
click at [717, 230] on td "$9,902.99" at bounding box center [684, 235] width 68 height 25
click at [727, 231] on td "$4,000.00" at bounding box center [751, 235] width 68 height 25
type input "$4,000.00"
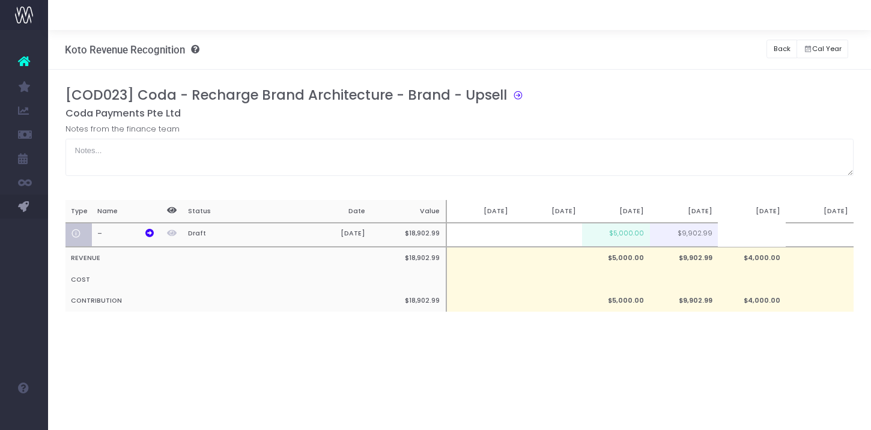
click at [658, 399] on div "Koto Revenue Recognition Revenue recognition and contribution Back Hide history…" at bounding box center [459, 230] width 822 height 400
click at [777, 50] on button "Back" at bounding box center [781, 49] width 31 height 19
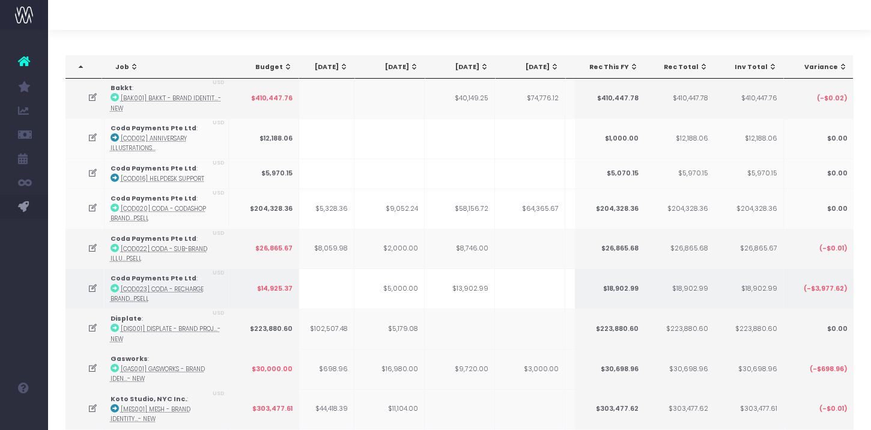
click at [87, 291] on td at bounding box center [84, 288] width 39 height 40
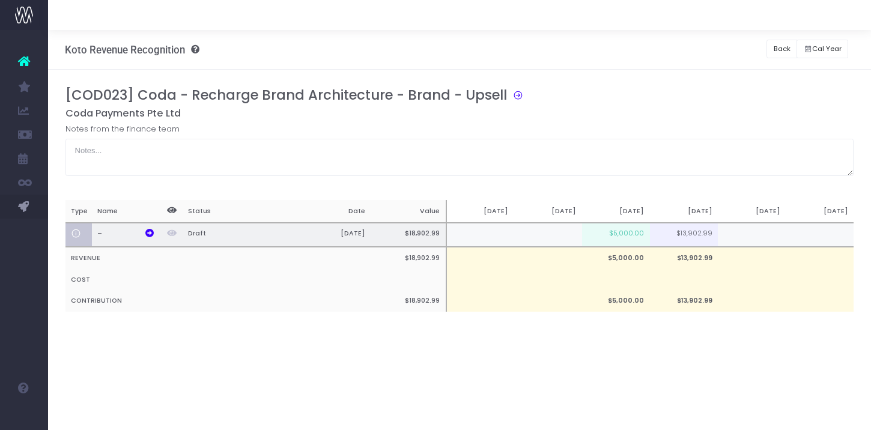
click at [695, 238] on td "$13,902.99" at bounding box center [684, 235] width 68 height 25
click at [641, 235] on td "$5,000.00" at bounding box center [616, 235] width 68 height 25
type input "$5,000.00"
click at [696, 266] on td "$13,902.99" at bounding box center [684, 258] width 68 height 22
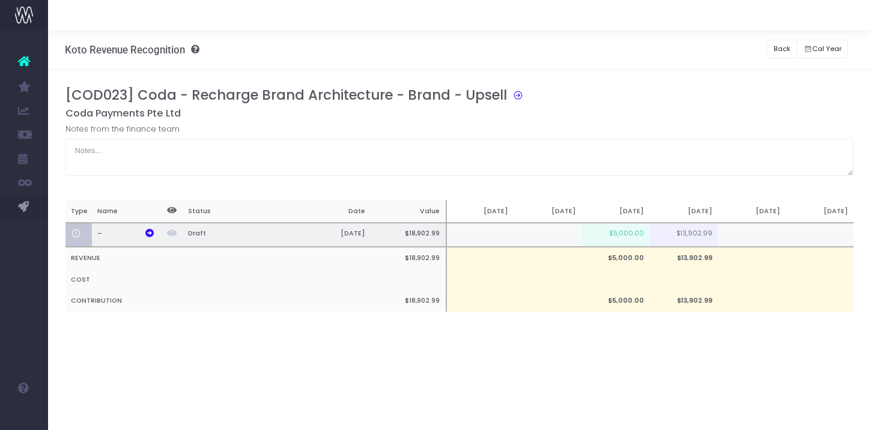
click at [695, 237] on td "$13,902.99" at bounding box center [684, 235] width 68 height 25
click at [736, 237] on td at bounding box center [751, 235] width 68 height 25
click at [728, 291] on td at bounding box center [751, 302] width 68 height 22
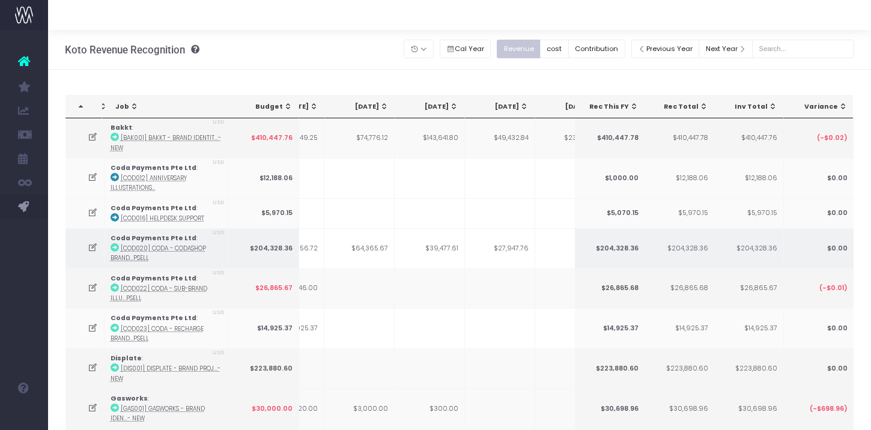
scroll to position [0, 470]
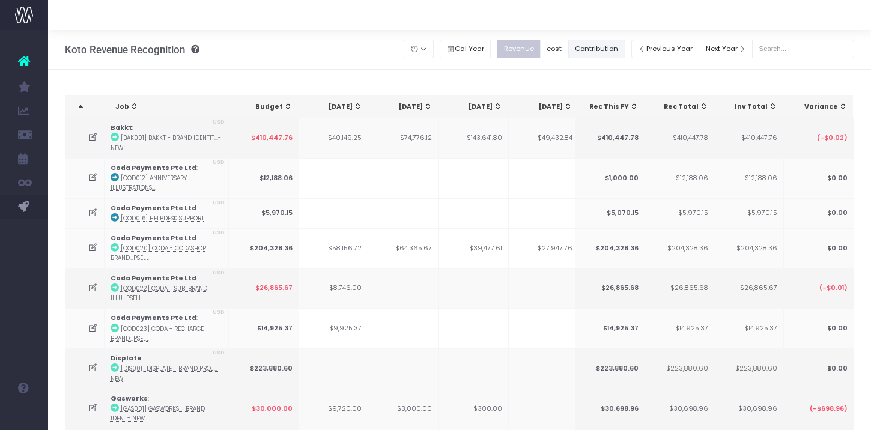
click at [611, 43] on button "Contribution" at bounding box center [596, 49] width 57 height 19
